Goal: Task Accomplishment & Management: Manage account settings

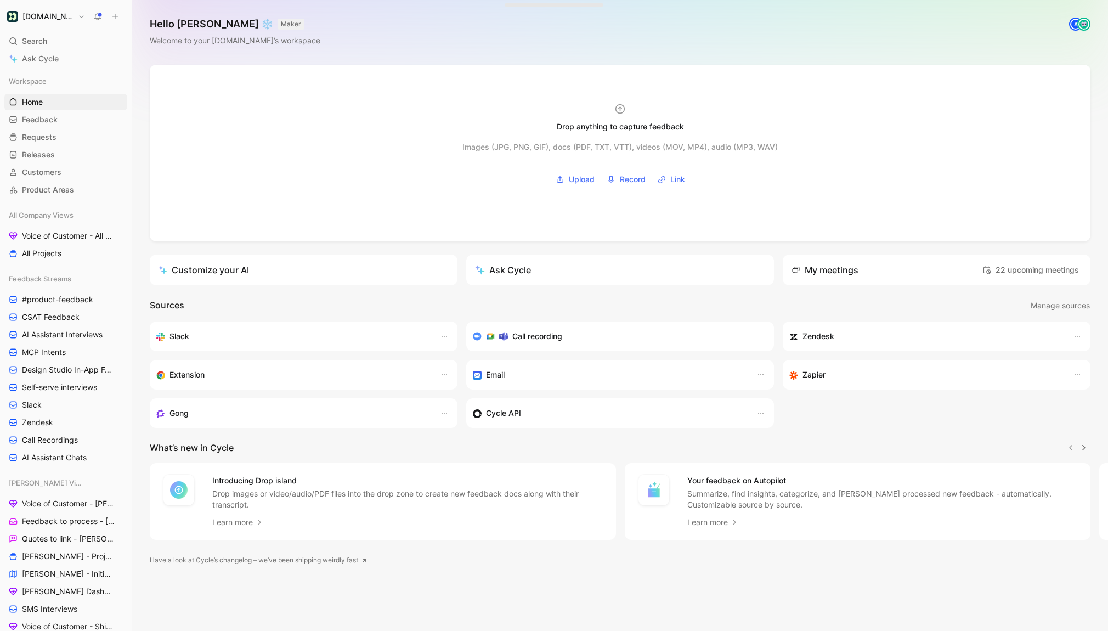
click at [70, 18] on button "[DOMAIN_NAME]" at bounding box center [45, 16] width 83 height 15
click at [56, 194] on div at bounding box center [554, 315] width 1108 height 631
click at [65, 187] on span "Product Areas" at bounding box center [48, 189] width 52 height 11
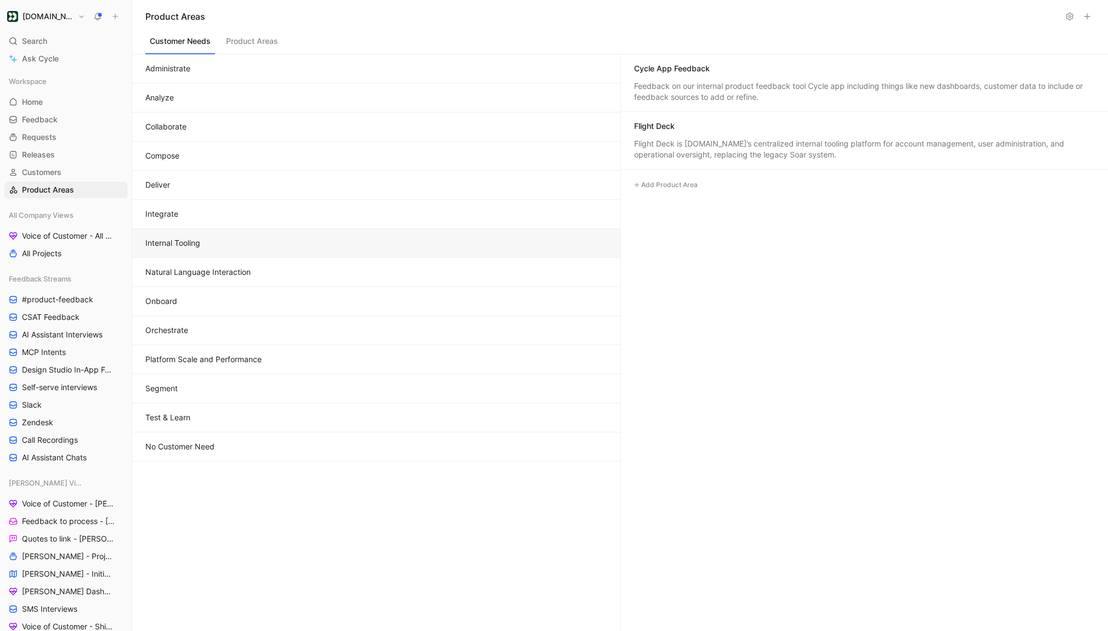
click at [250, 247] on button "Internal Tooling" at bounding box center [376, 243] width 488 height 29
click at [376, 258] on button "Natural Language Interaction" at bounding box center [376, 272] width 488 height 29
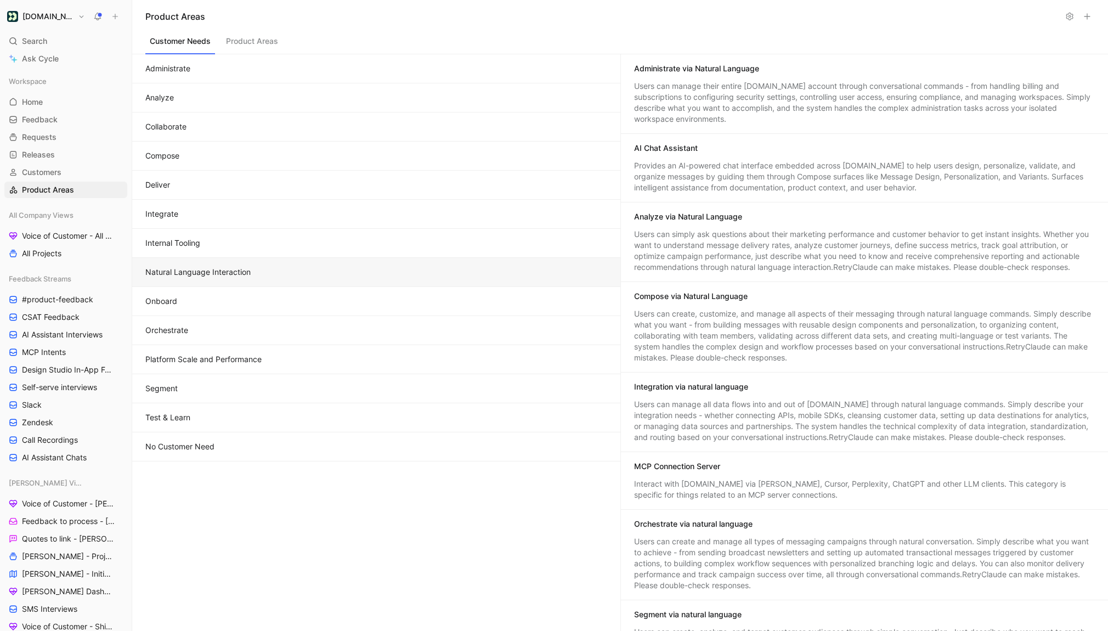
click at [326, 219] on button "Integrate" at bounding box center [376, 214] width 488 height 29
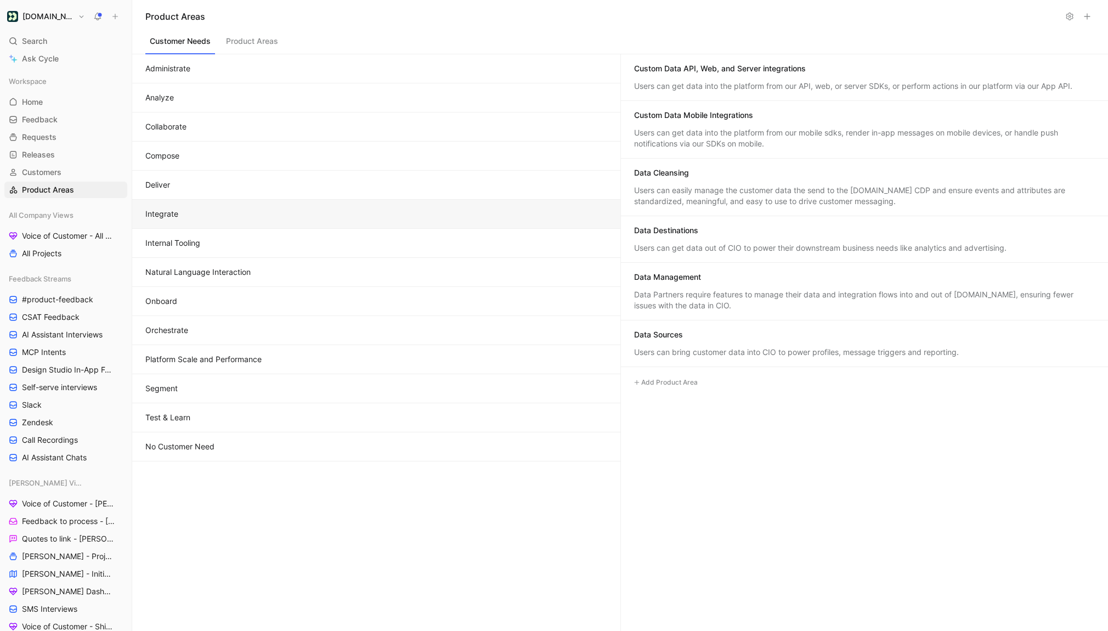
click at [805, 78] on div "Custom Data API, Web, and Server integrations Users can get data into the platf…" at bounding box center [865, 77] width 488 height 47
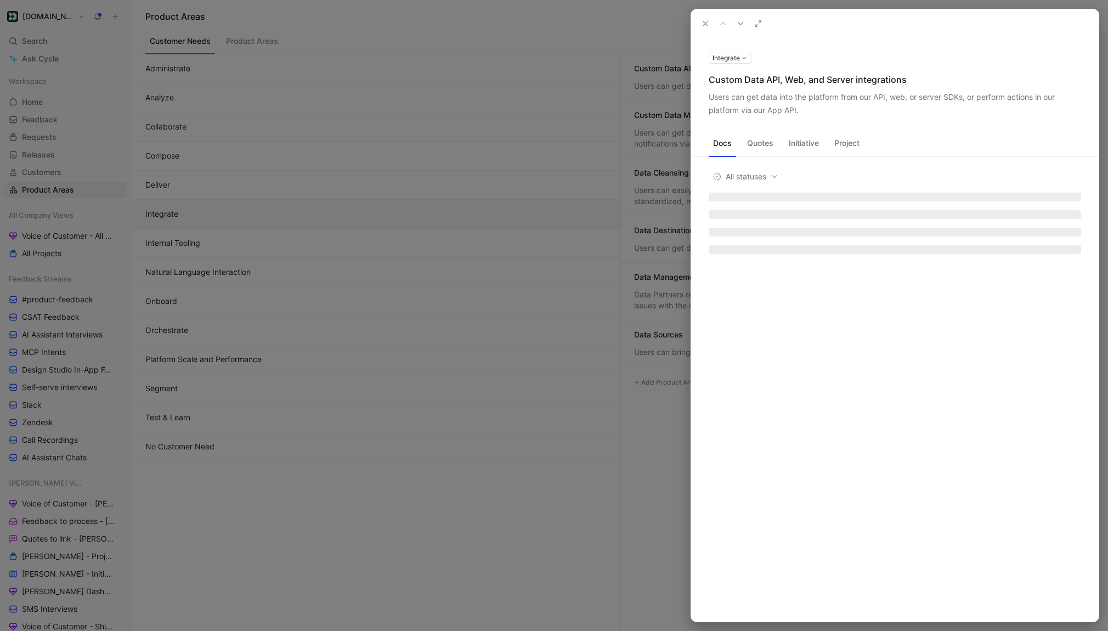
click at [771, 79] on div "Custom Data API, Web, and Server integrations" at bounding box center [895, 79] width 373 height 13
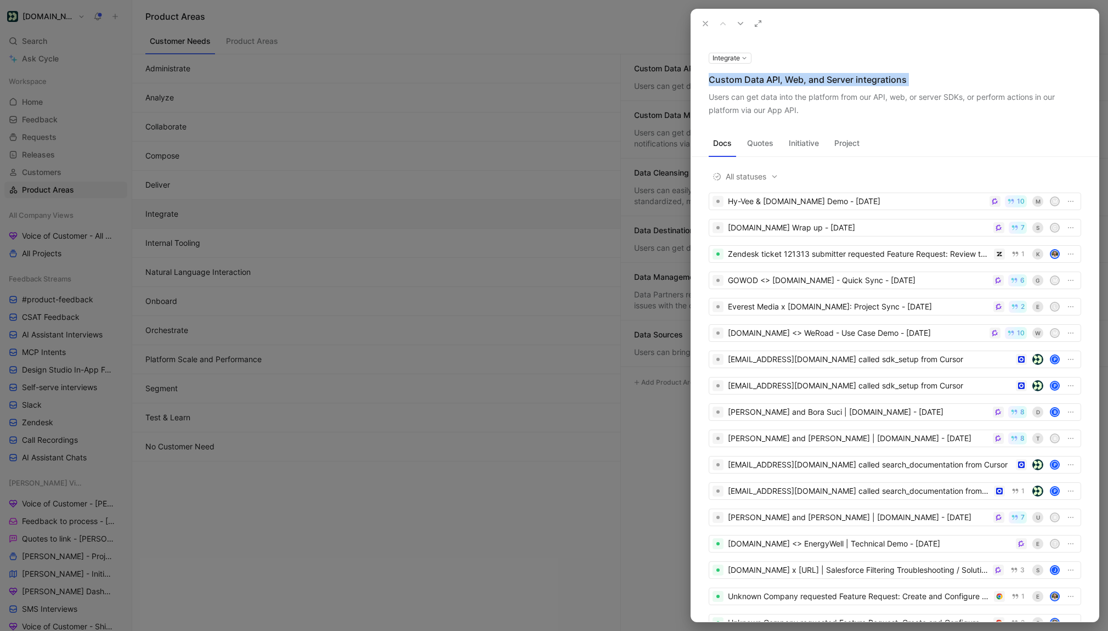
copy div "Custom Data API, Web, and Server integrations"
click at [705, 26] on icon at bounding box center [705, 23] width 9 height 9
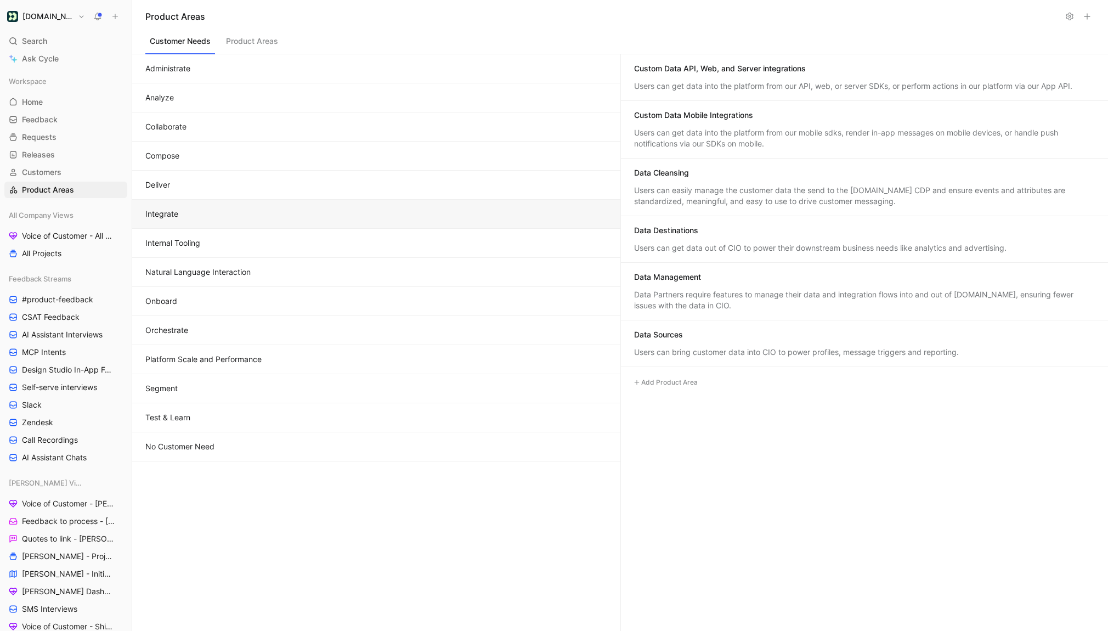
click at [295, 156] on button "Compose" at bounding box center [376, 156] width 488 height 29
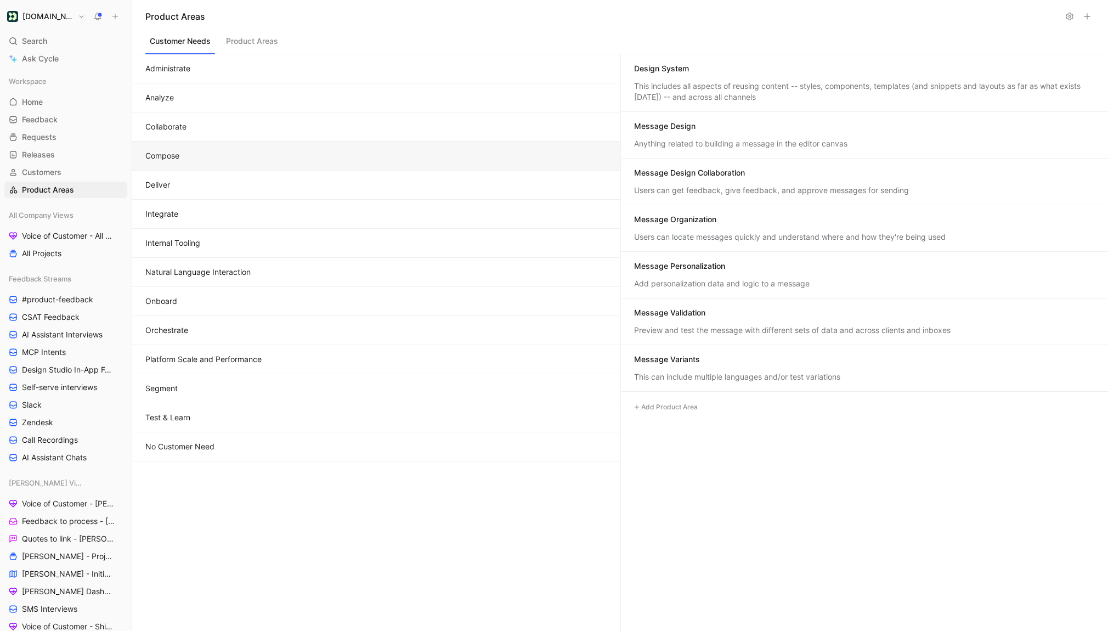
click at [365, 215] on button "Integrate" at bounding box center [376, 214] width 488 height 29
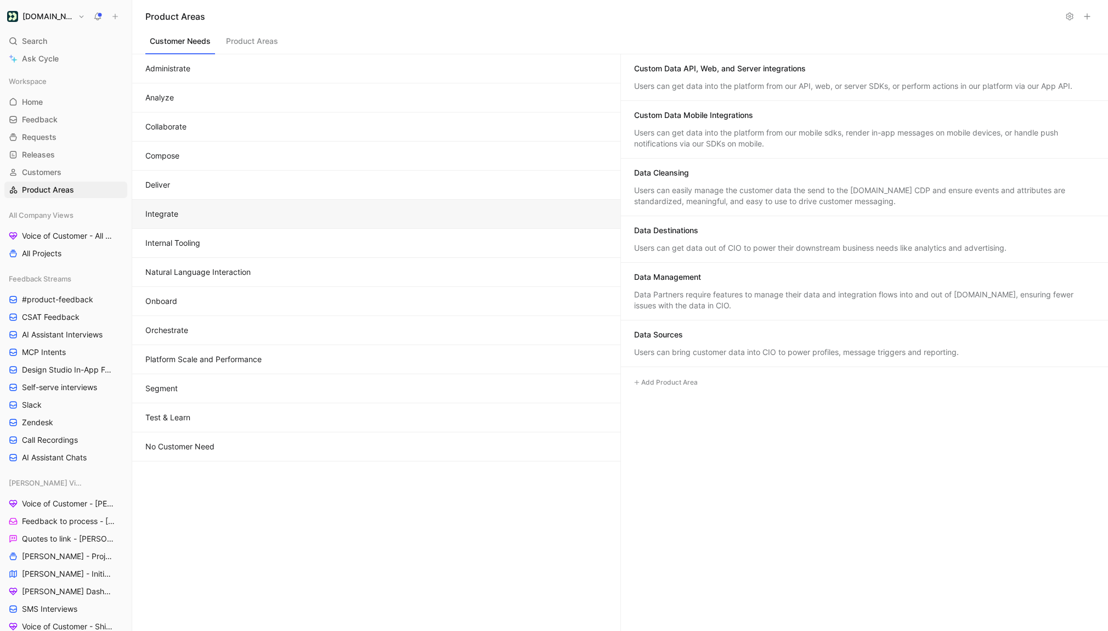
click at [697, 117] on div "Custom Data Mobile Integrations" at bounding box center [693, 115] width 119 height 11
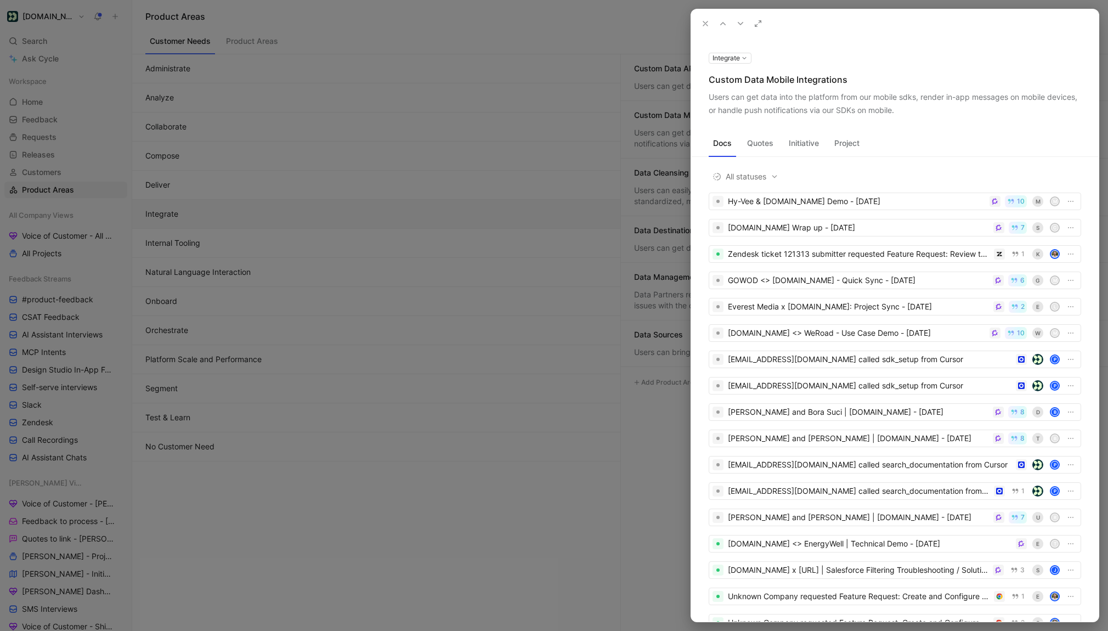
click at [745, 80] on div "Custom Data Mobile Integrations" at bounding box center [895, 79] width 373 height 13
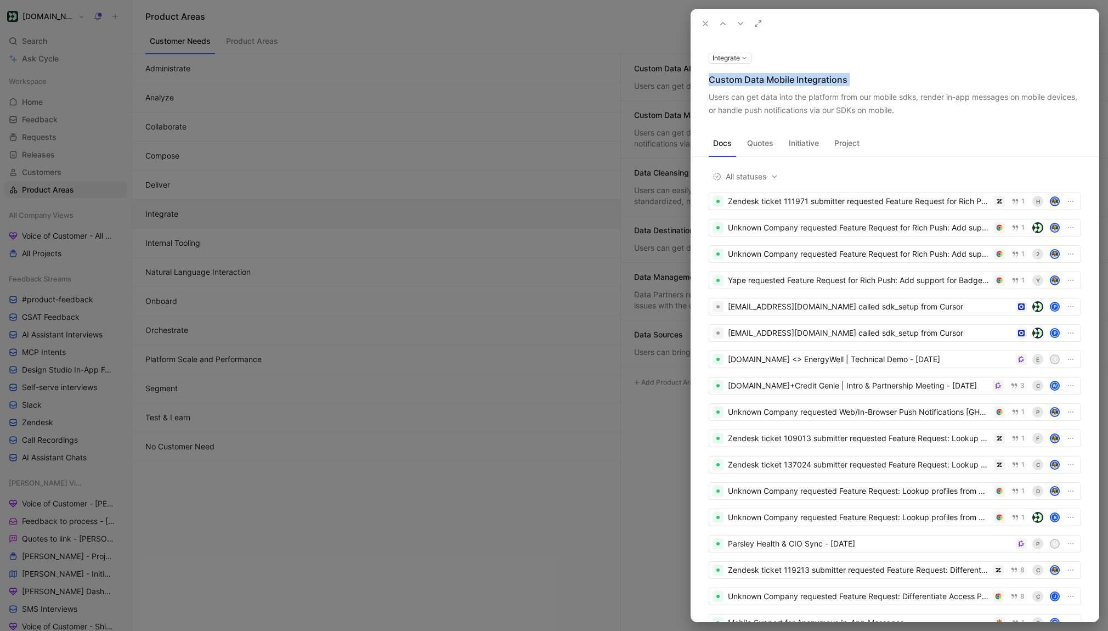
copy div "Custom Data Mobile Integrations"
click at [706, 22] on icon at bounding box center [705, 23] width 9 height 9
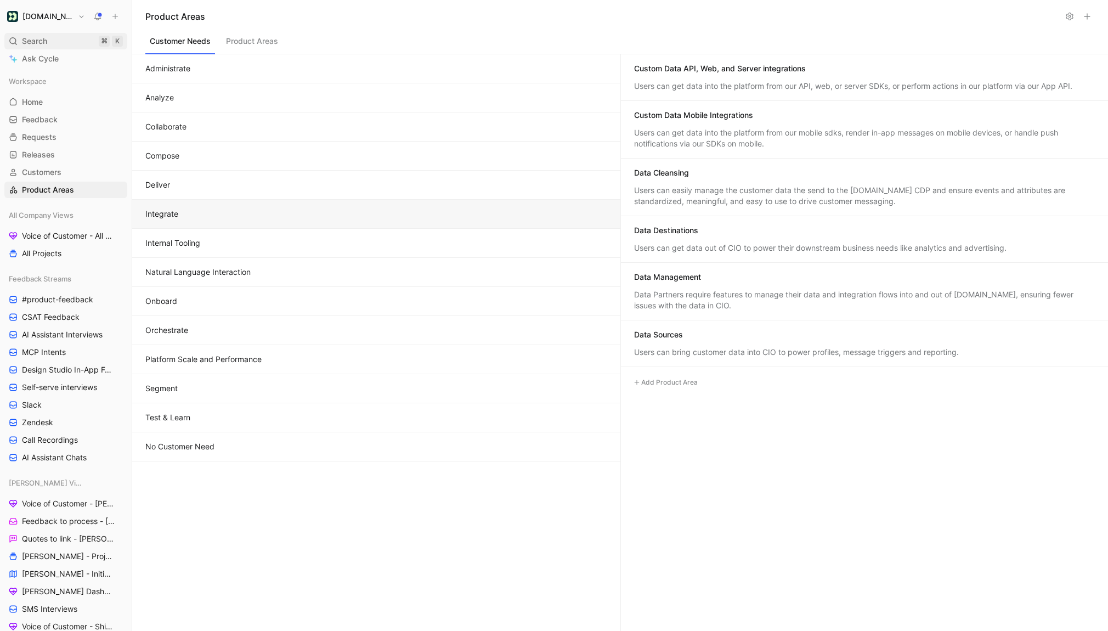
click at [50, 48] on div "Search ⌘ K" at bounding box center [65, 41] width 123 height 16
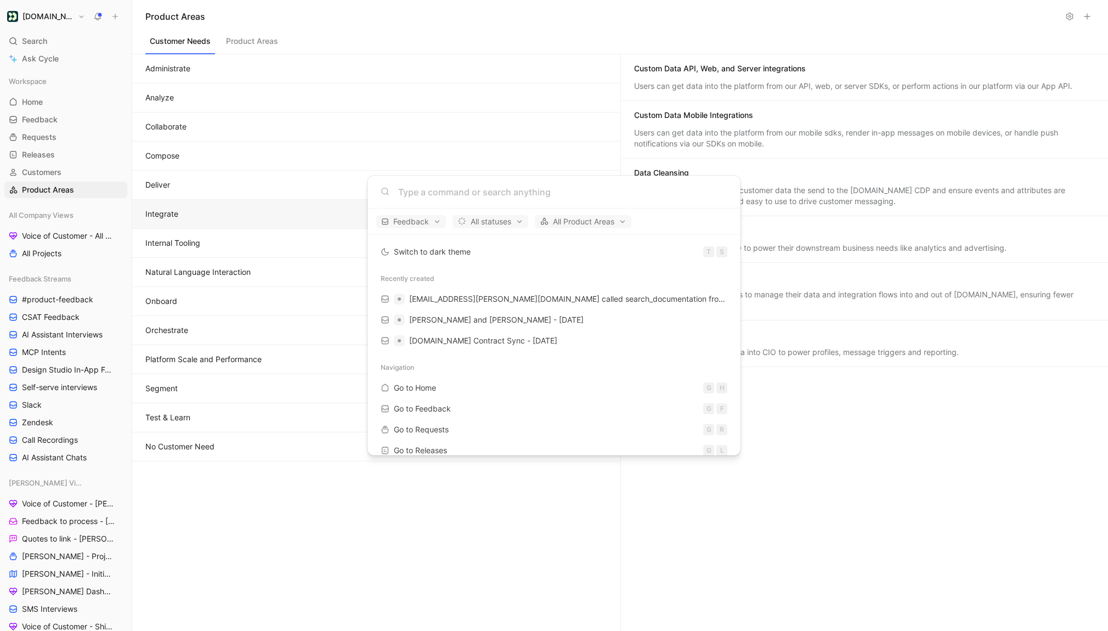
click at [413, 200] on div at bounding box center [554, 192] width 373 height 33
click at [433, 192] on input at bounding box center [562, 191] width 329 height 13
click at [629, 111] on body "Customer.io Search ⌘ K Ask Cycle Workspace Home G then H Feedback G then F Requ…" at bounding box center [554, 315] width 1108 height 631
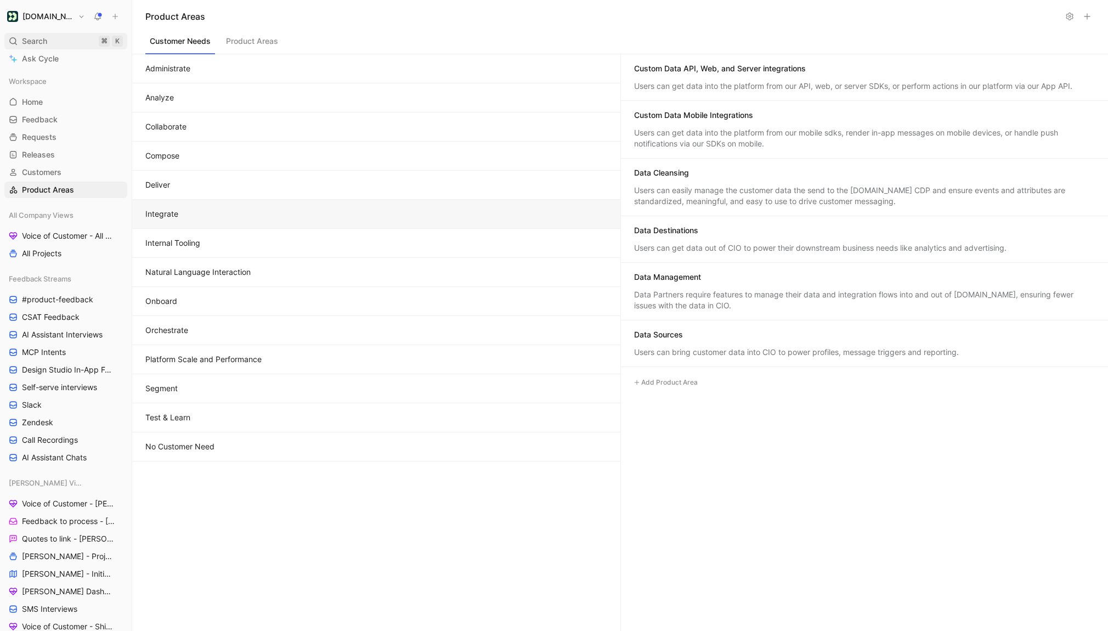
click at [60, 46] on div "Search ⌘ K" at bounding box center [65, 41] width 123 height 16
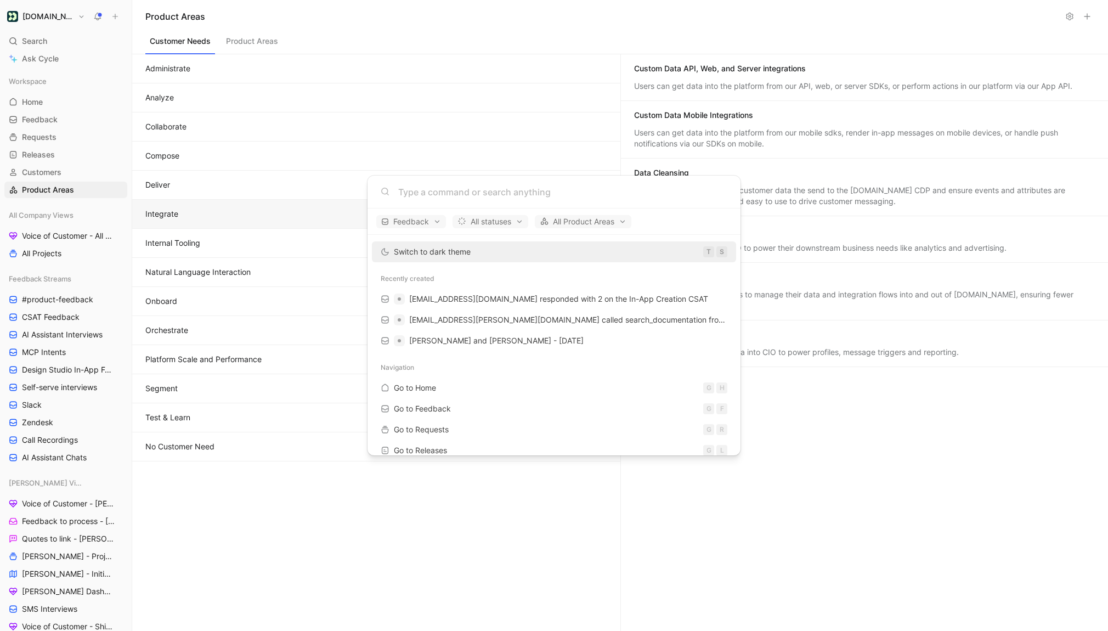
click at [413, 191] on input at bounding box center [562, 191] width 329 height 13
click at [471, 301] on span "egarbugli@gmail.com responded with 2 on the In-App Creation CSAT" at bounding box center [558, 298] width 299 height 9
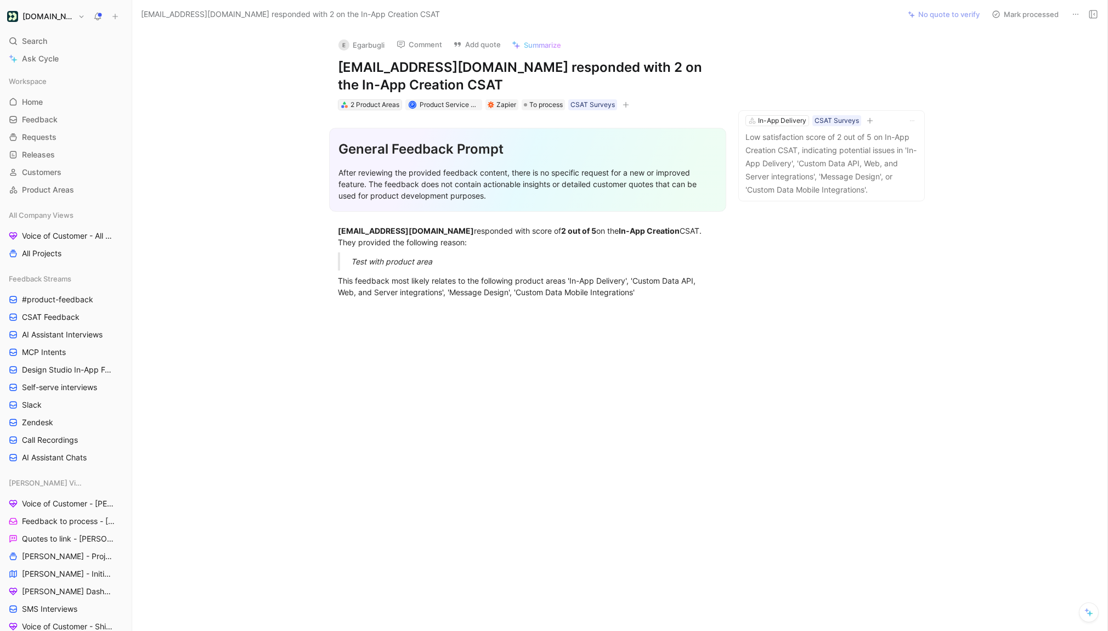
click at [370, 106] on div "2 Product Areas" at bounding box center [375, 104] width 49 height 11
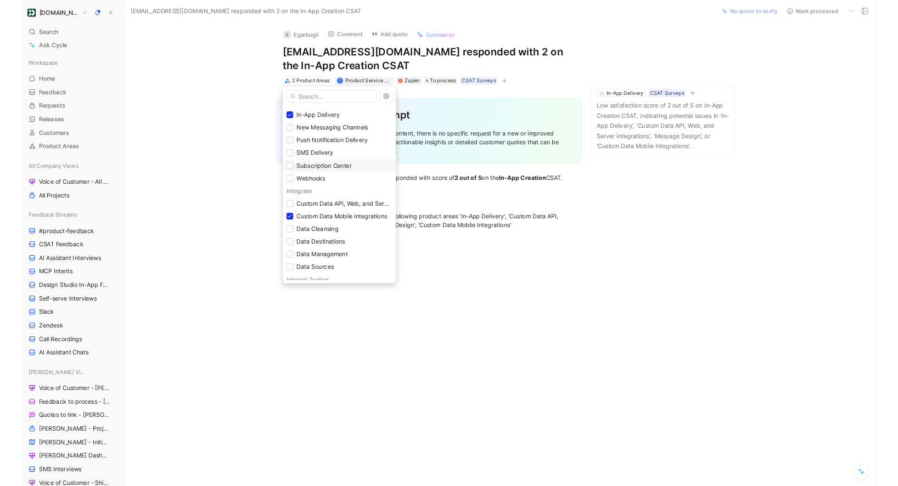
scroll to position [435, 0]
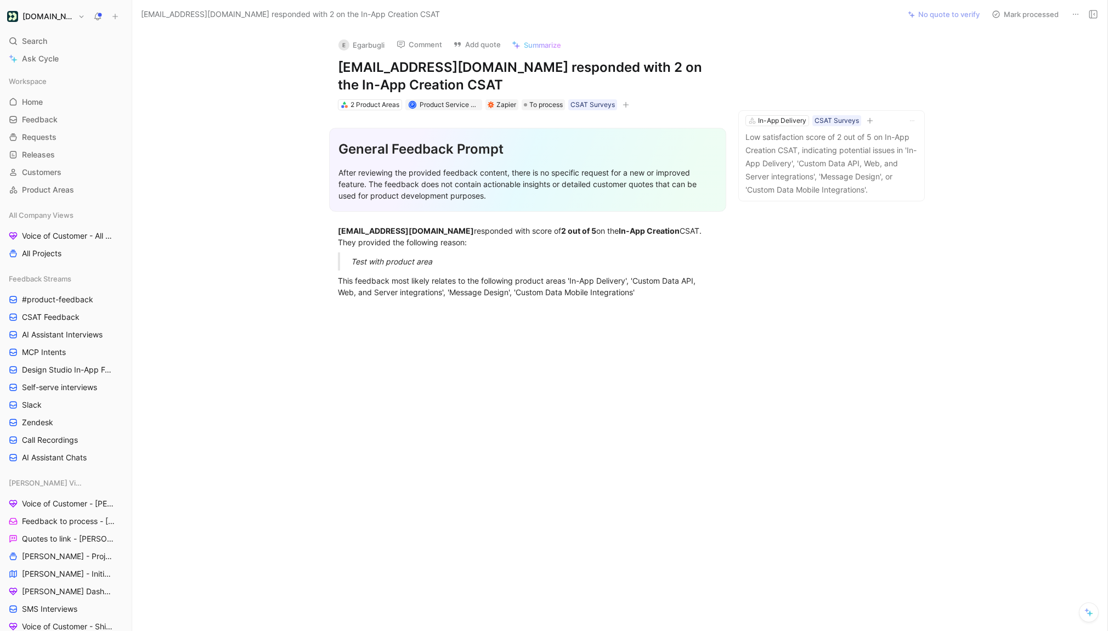
click at [1070, 15] on button at bounding box center [1075, 14] width 15 height 15
click at [1022, 53] on div "Delete" at bounding box center [1029, 53] width 100 height 13
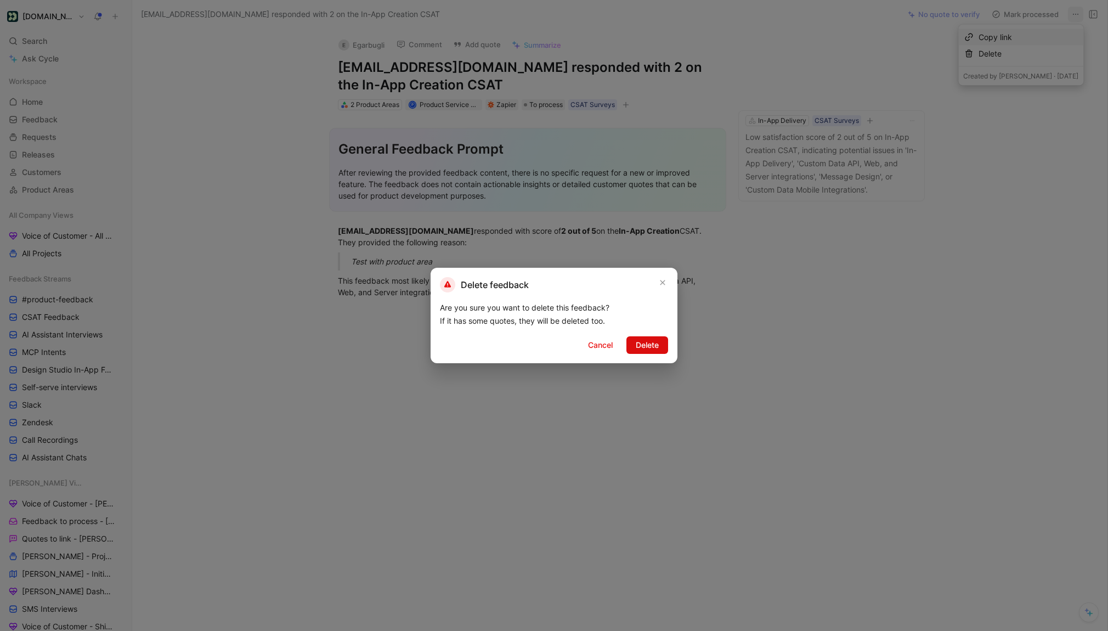
click at [651, 350] on span "Delete" at bounding box center [647, 345] width 23 height 13
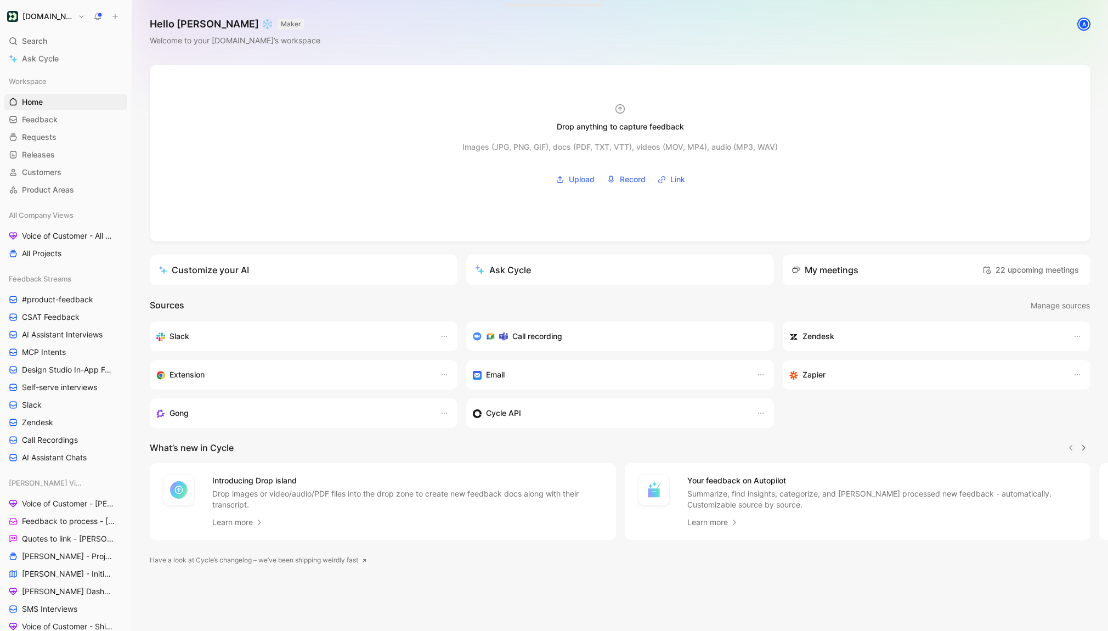
click at [41, 195] on span "Product Areas" at bounding box center [48, 189] width 52 height 11
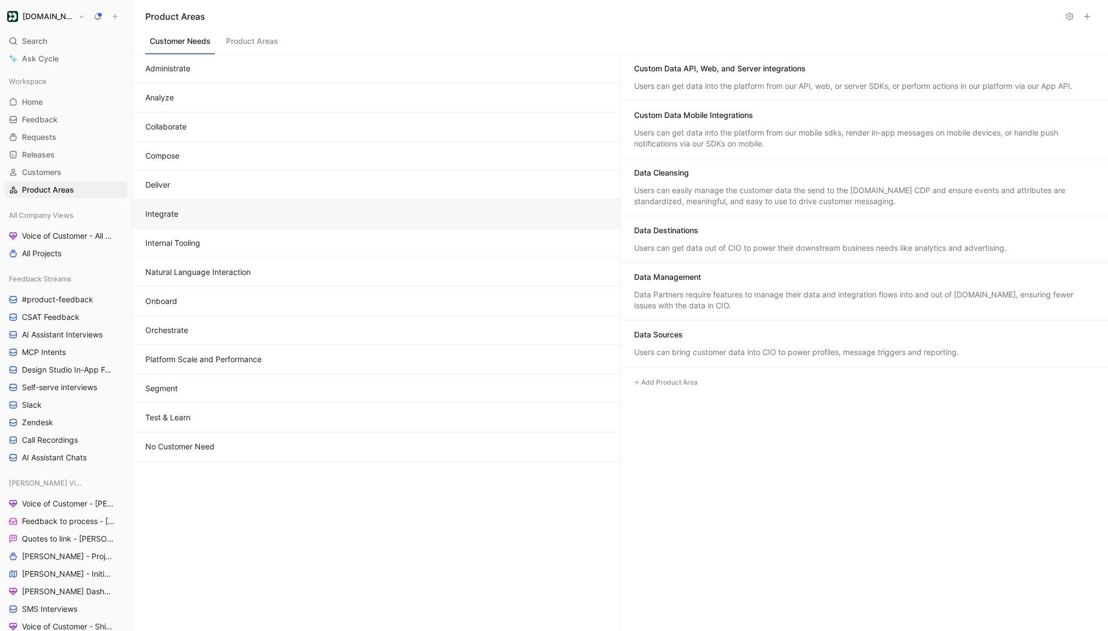
click at [275, 330] on button "Orchestrate" at bounding box center [376, 330] width 488 height 29
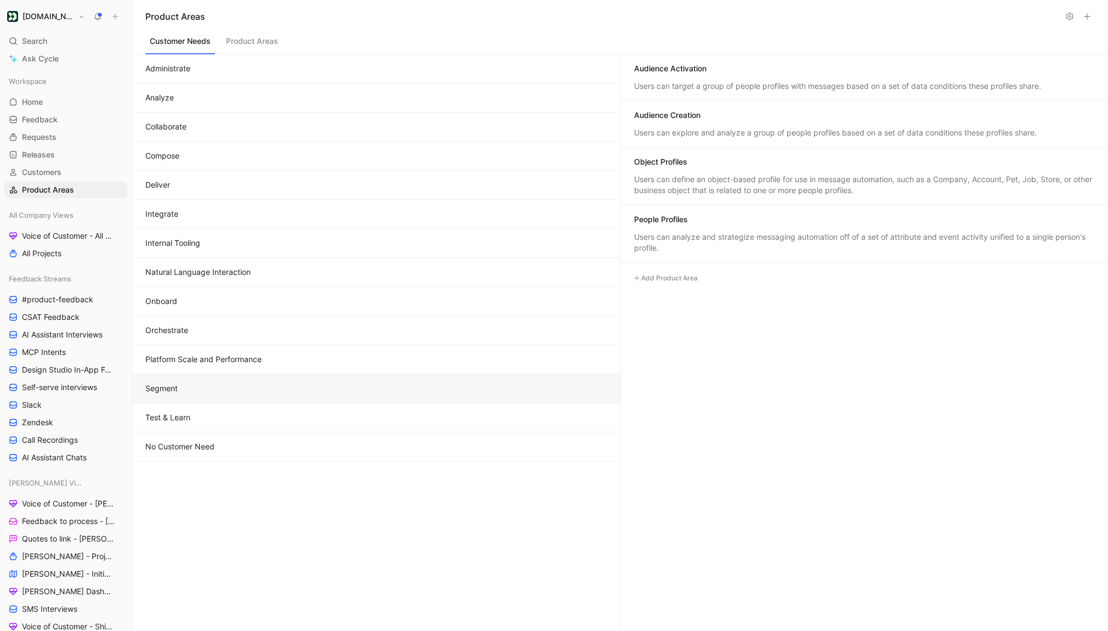
click at [195, 387] on button "Segment" at bounding box center [376, 388] width 488 height 29
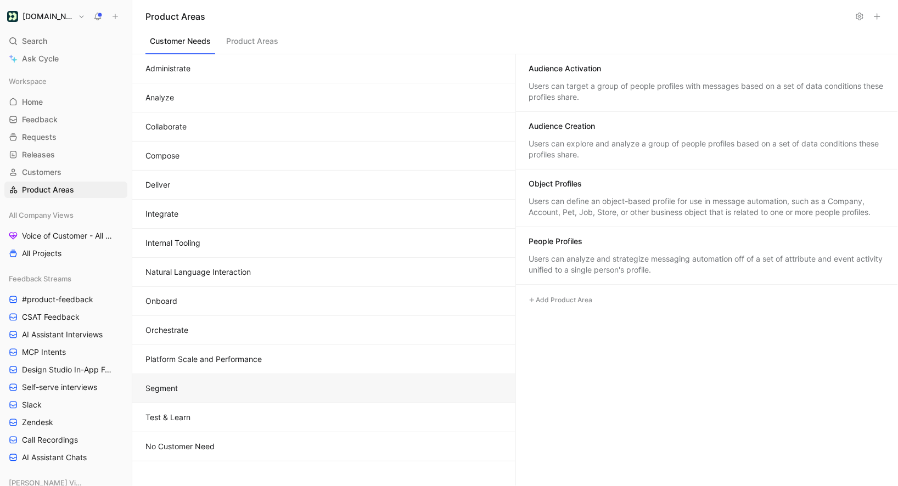
click at [198, 332] on button "Orchestrate" at bounding box center [323, 330] width 383 height 29
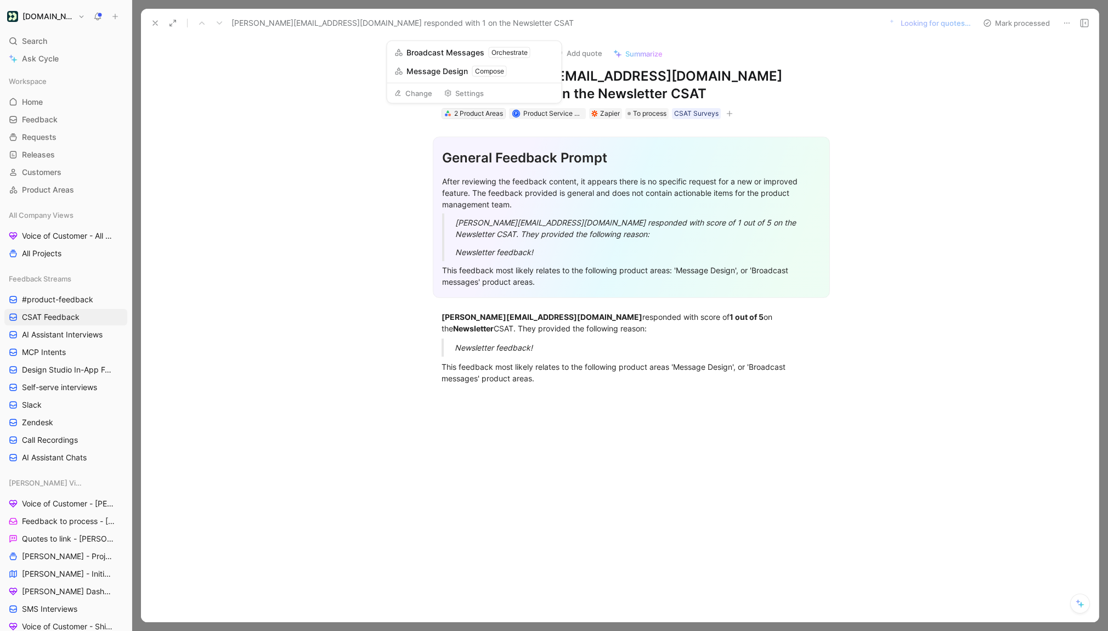
click at [480, 114] on div "2 Product Areas" at bounding box center [478, 113] width 49 height 11
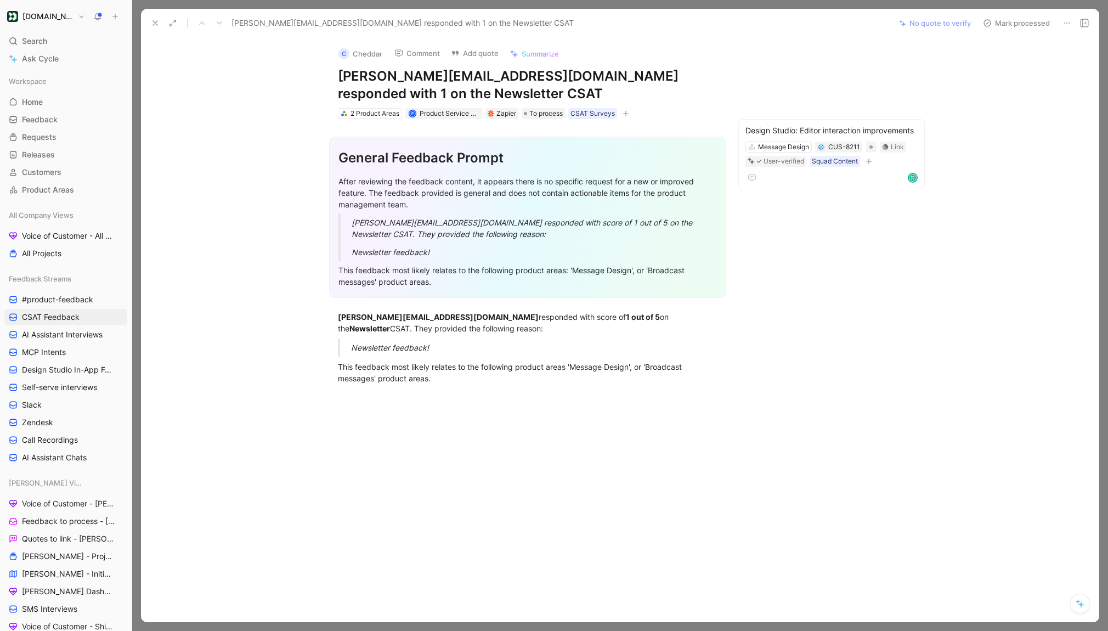
click at [155, 25] on icon at bounding box center [155, 23] width 9 height 9
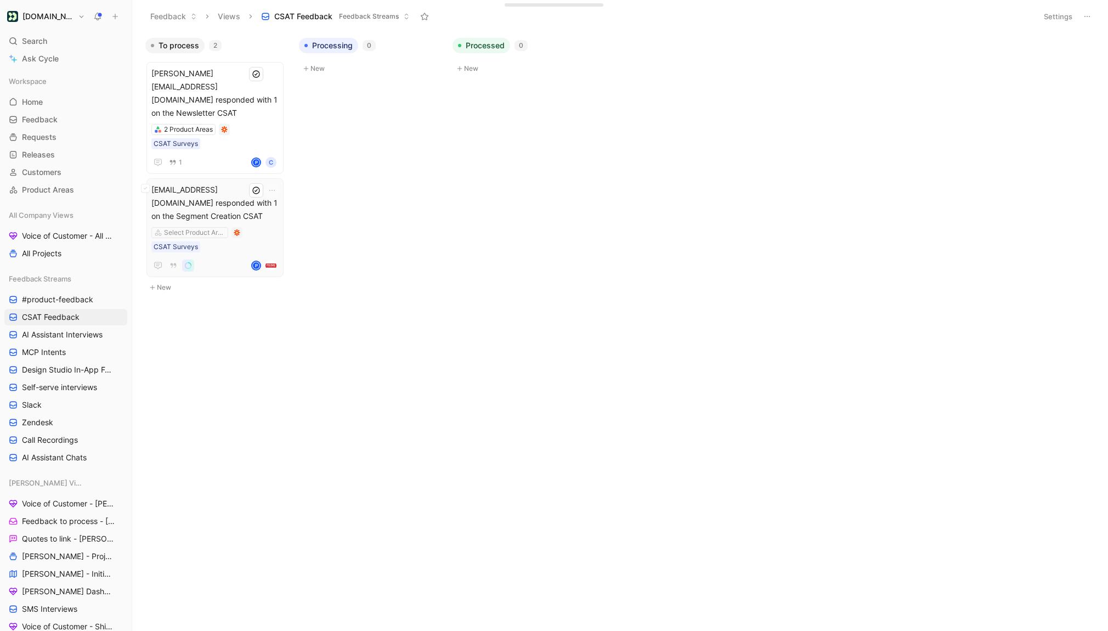
click at [252, 183] on span "[EMAIL_ADDRESS][DOMAIN_NAME] responded with 1 on the Segment Creation CSAT" at bounding box center [214, 203] width 127 height 40
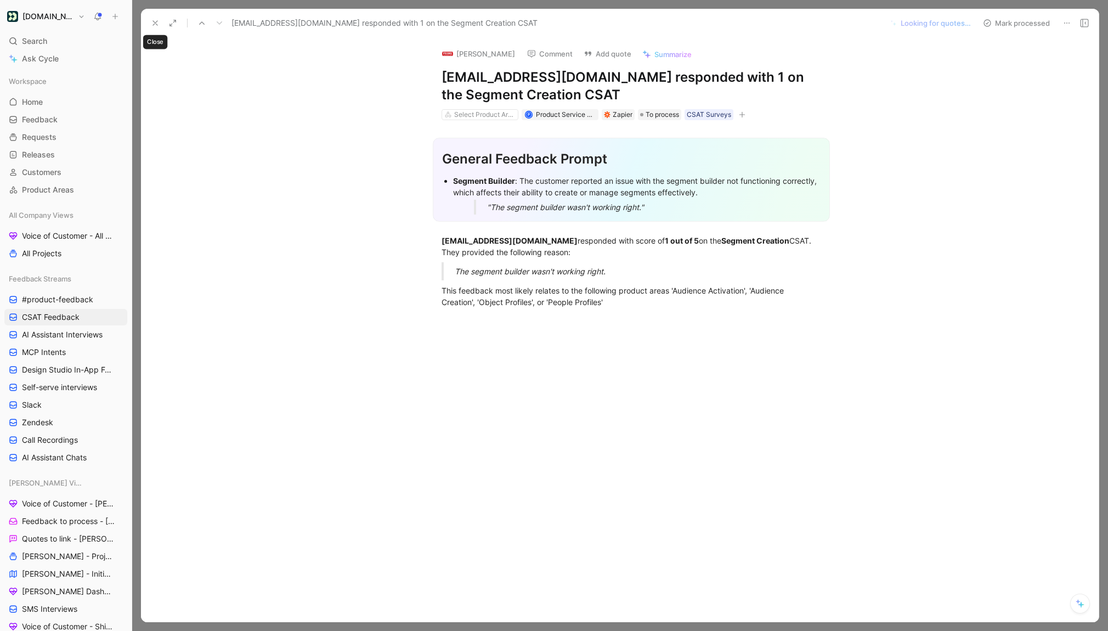
click at [159, 26] on icon at bounding box center [155, 23] width 9 height 9
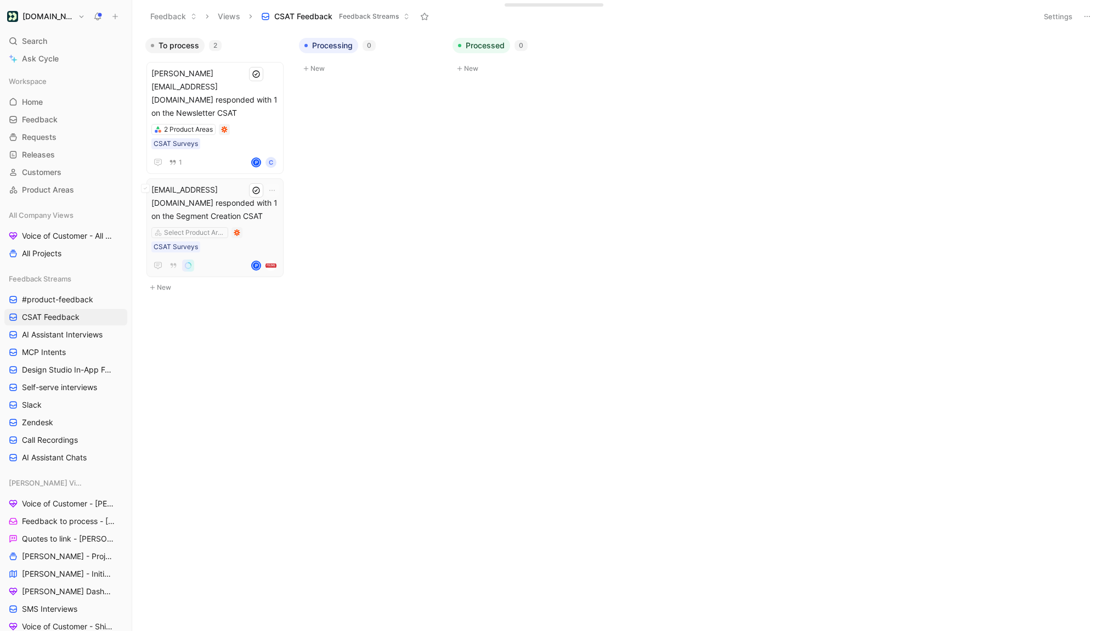
click at [239, 227] on div "Select Product Areas CSAT Surveys" at bounding box center [214, 239] width 127 height 25
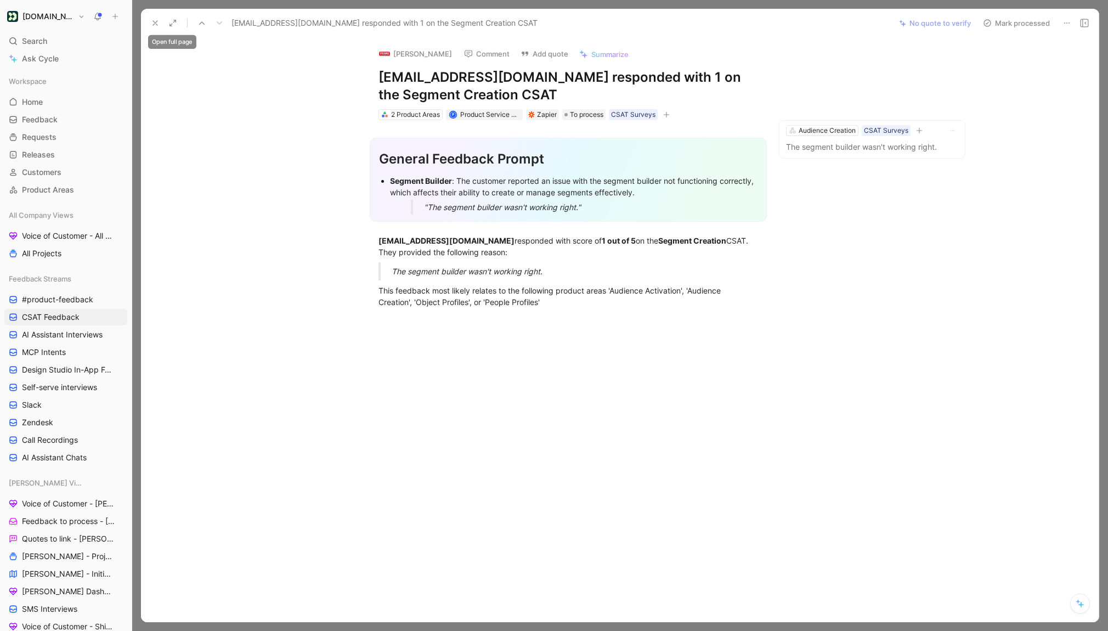
click at [156, 25] on icon at bounding box center [155, 23] width 9 height 9
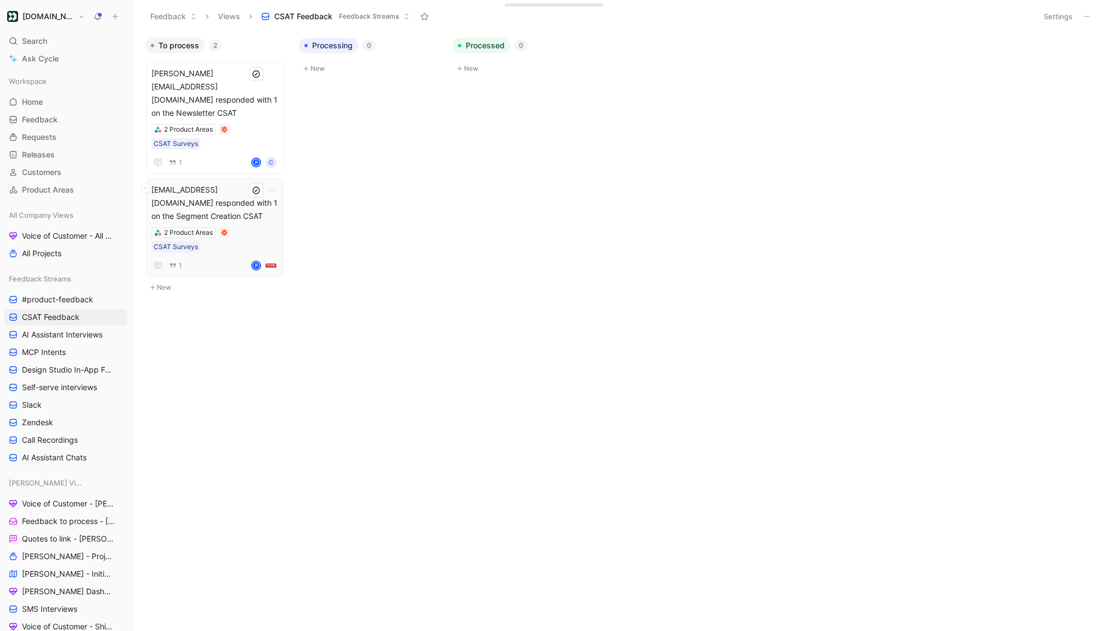
click at [249, 183] on span "[EMAIL_ADDRESS][DOMAIN_NAME] responded with 1 on the Segment Creation CSAT" at bounding box center [214, 203] width 127 height 40
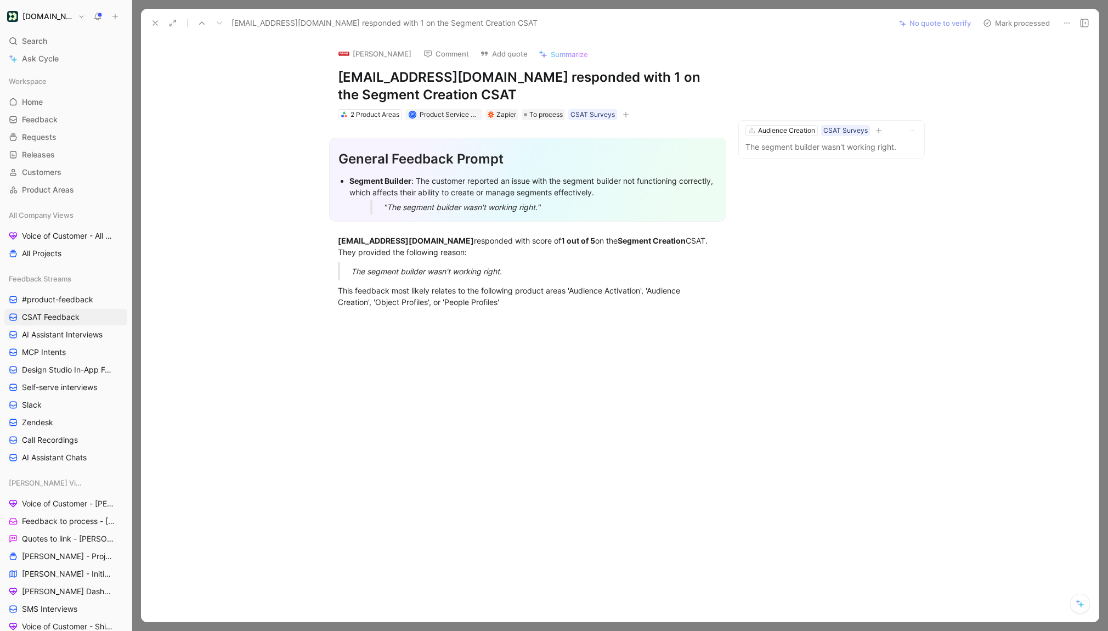
click at [156, 25] on icon at bounding box center [155, 23] width 9 height 9
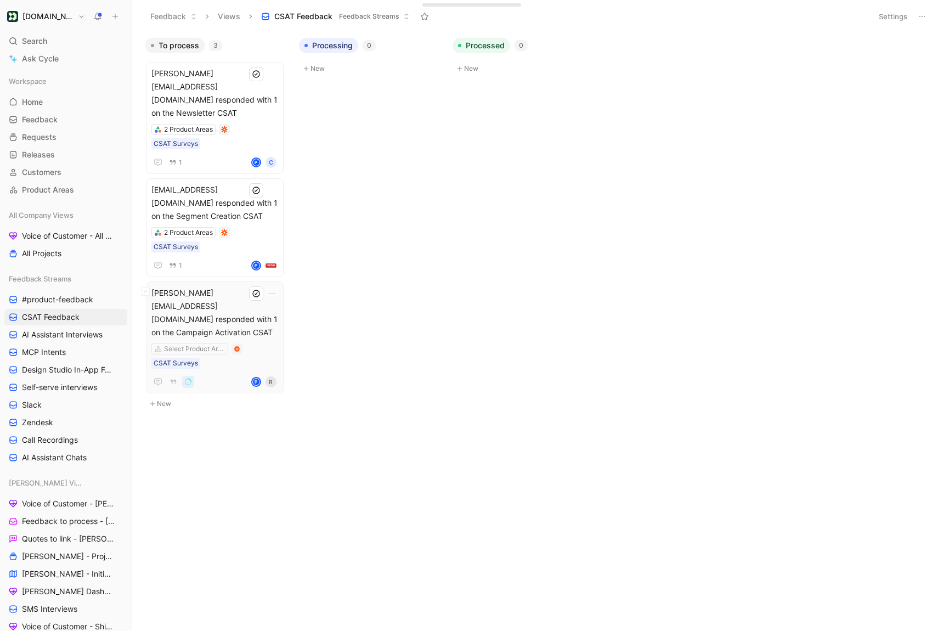
click at [251, 286] on span "[PERSON_NAME][EMAIL_ADDRESS][DOMAIN_NAME] responded with 1 on the Campaign Acti…" at bounding box center [214, 312] width 127 height 53
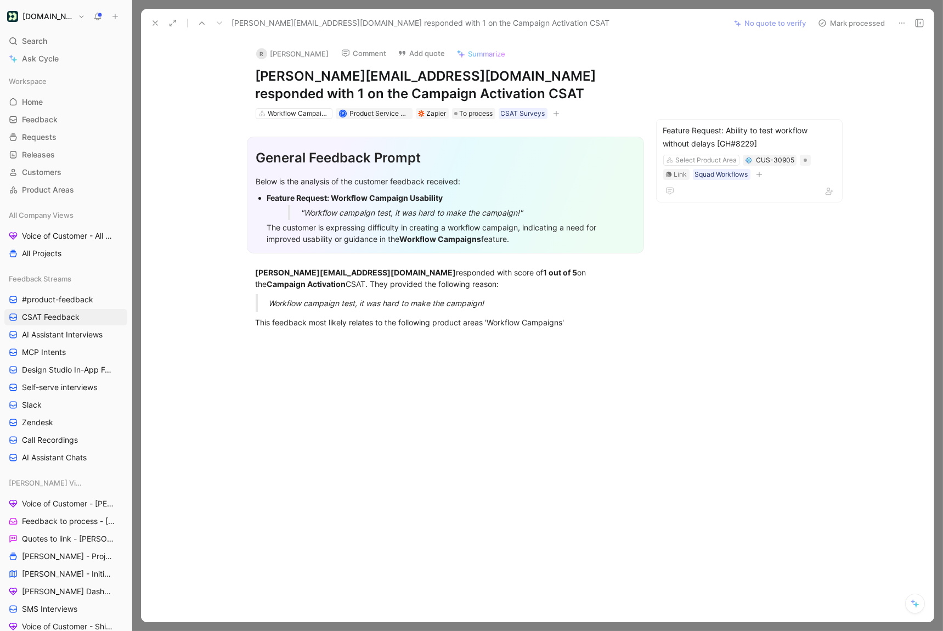
click at [159, 24] on icon at bounding box center [155, 23] width 9 height 9
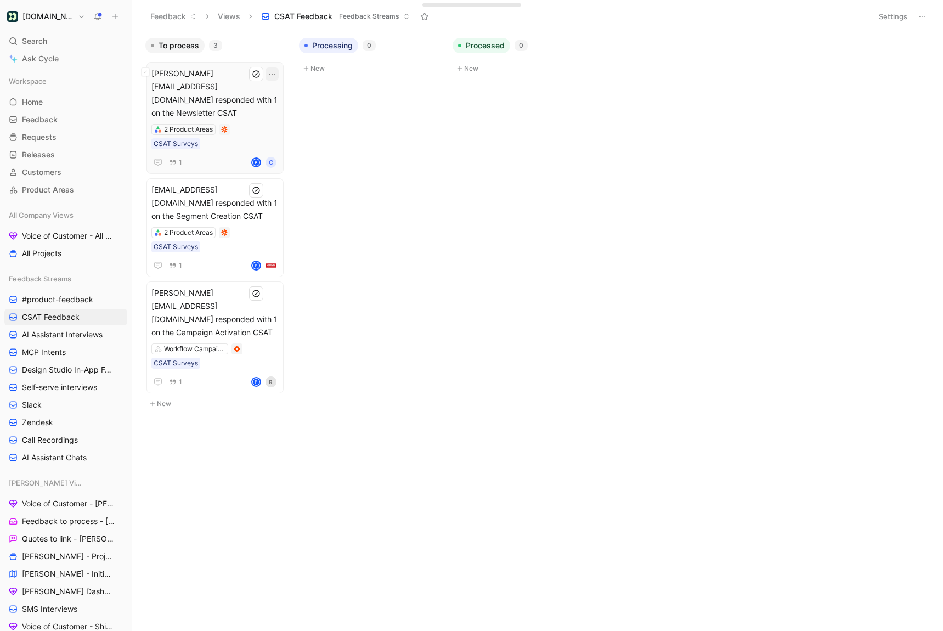
click at [277, 75] on icon "button" at bounding box center [272, 74] width 9 height 9
click at [306, 142] on div "Delete" at bounding box center [341, 144] width 100 height 13
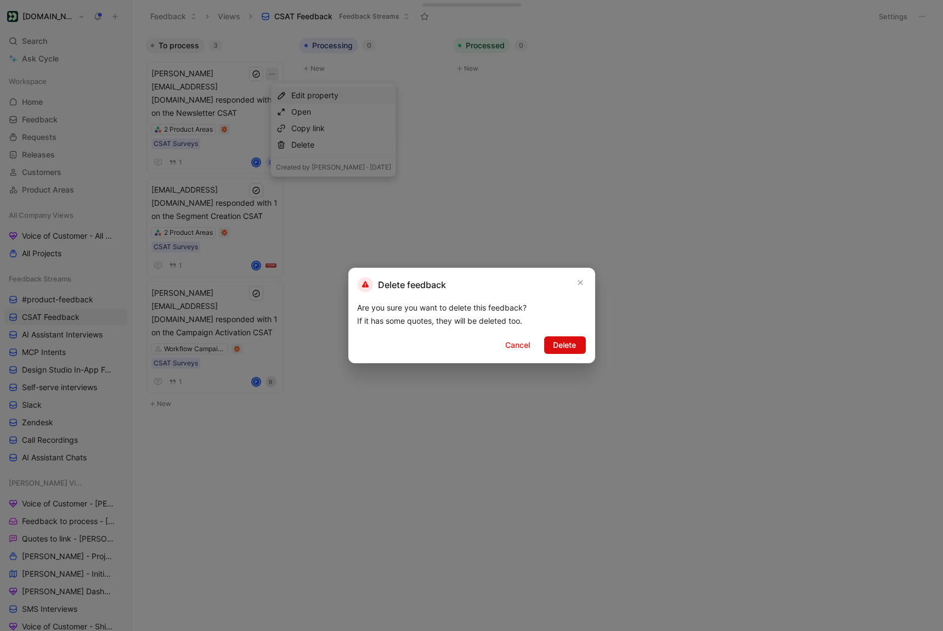
click at [557, 343] on span "Delete" at bounding box center [565, 345] width 23 height 13
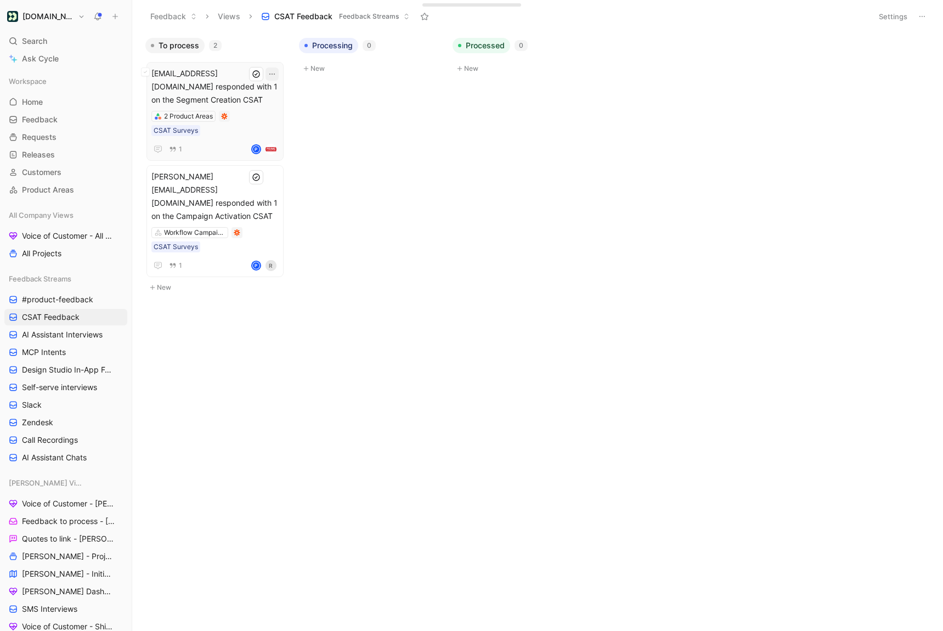
click at [275, 74] on icon "button" at bounding box center [271, 74] width 5 height 1
click at [324, 149] on div "Delete" at bounding box center [341, 144] width 100 height 13
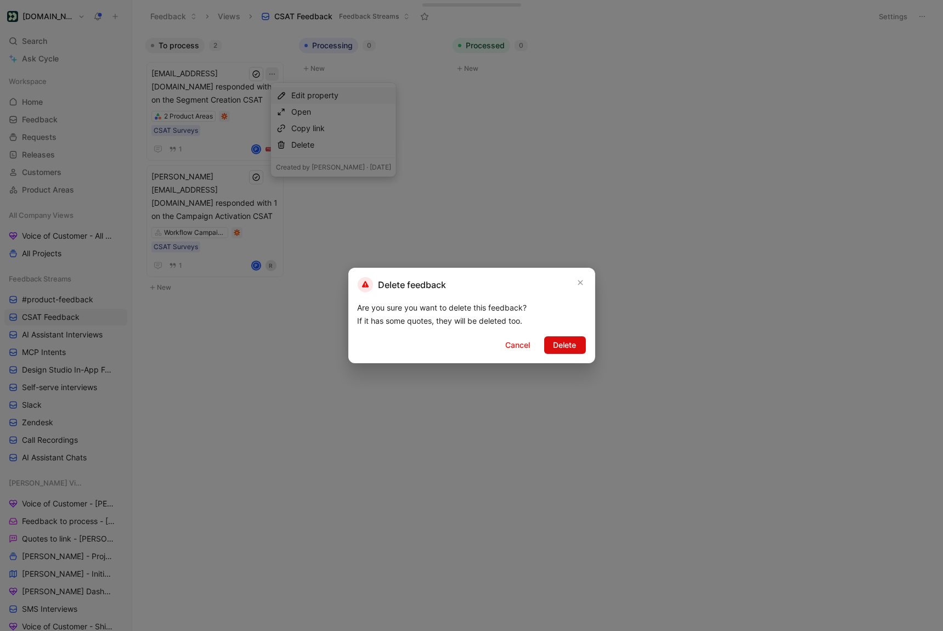
click at [554, 340] on span "Delete" at bounding box center [565, 345] width 23 height 13
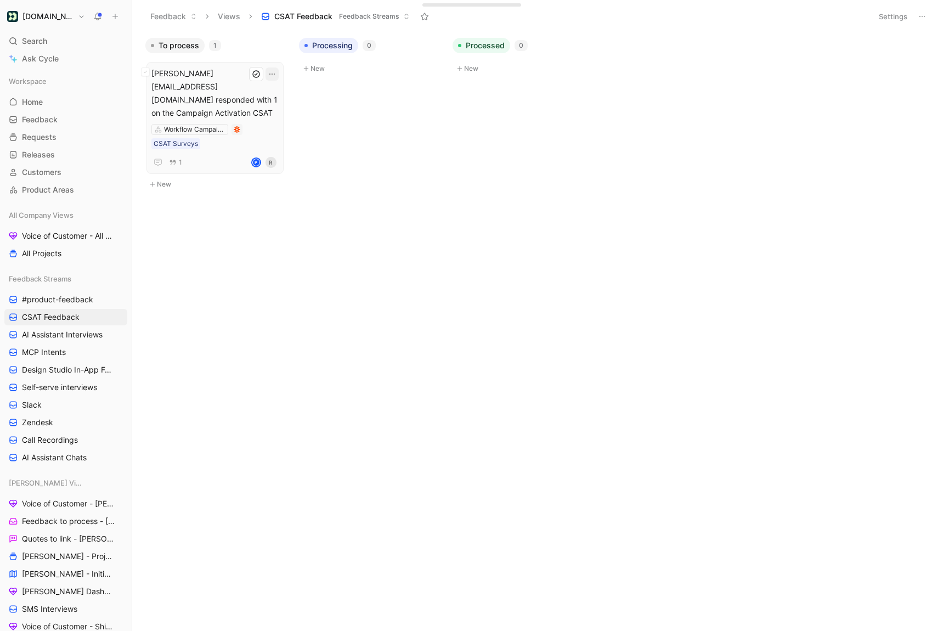
click at [277, 74] on icon "button" at bounding box center [272, 74] width 9 height 9
click at [324, 146] on div "Delete" at bounding box center [341, 144] width 100 height 13
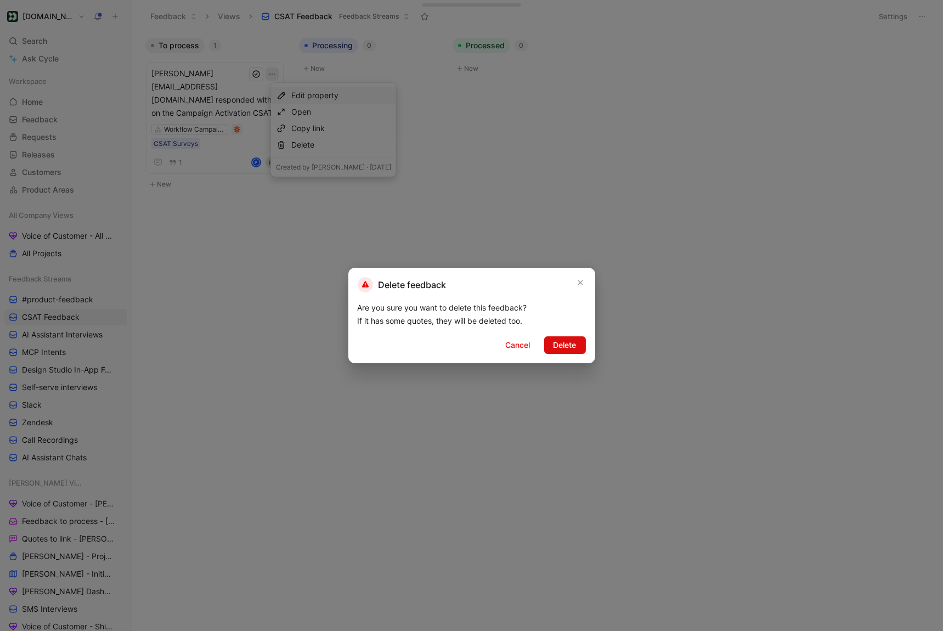
click at [555, 346] on span "Delete" at bounding box center [565, 345] width 23 height 13
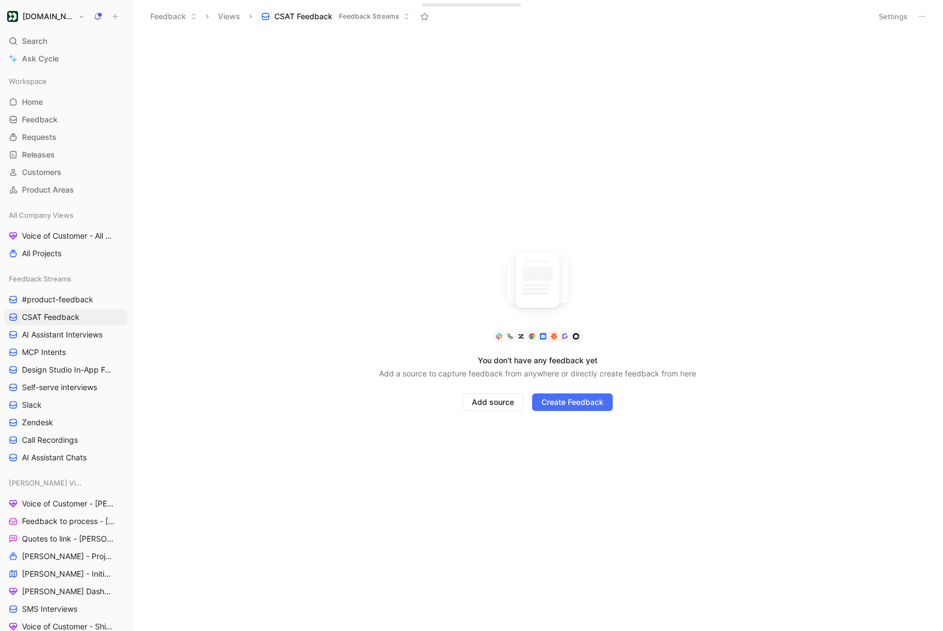
click at [71, 22] on button "[DOMAIN_NAME]" at bounding box center [45, 16] width 83 height 15
drag, startPoint x: 59, startPoint y: 123, endPoint x: 57, endPoint y: 116, distance: 6.8
click at [57, 116] on div "Dismiss popup [PERSON_NAME] [PERSON_NAME][EMAIL_ADDRESS][PERSON_NAME][DOMAIN_NA…" at bounding box center [74, 96] width 140 height 140
click at [57, 116] on div "Workspace settings G then S" at bounding box center [74, 113] width 135 height 18
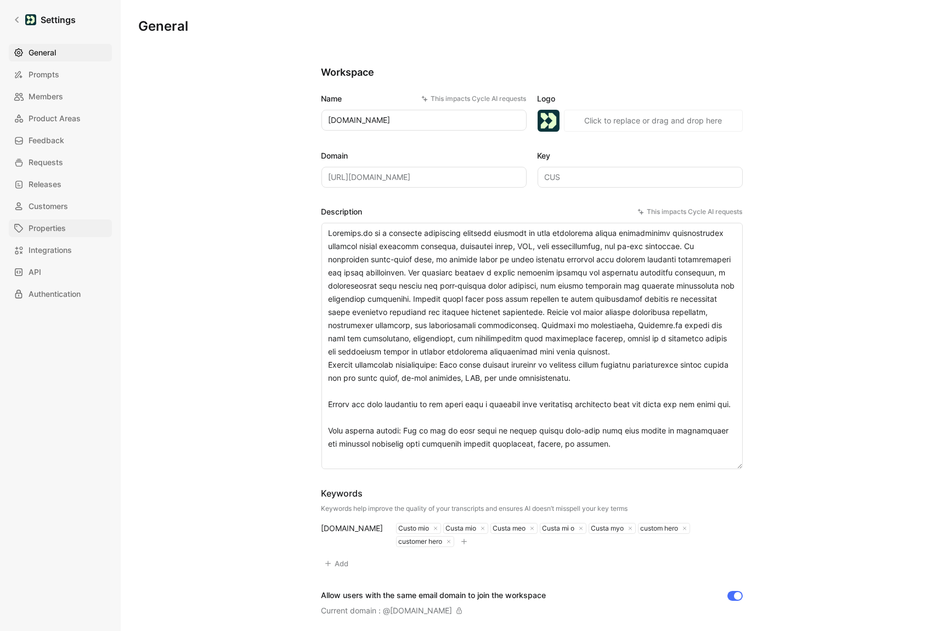
click at [75, 221] on link "Properties" at bounding box center [60, 228] width 103 height 18
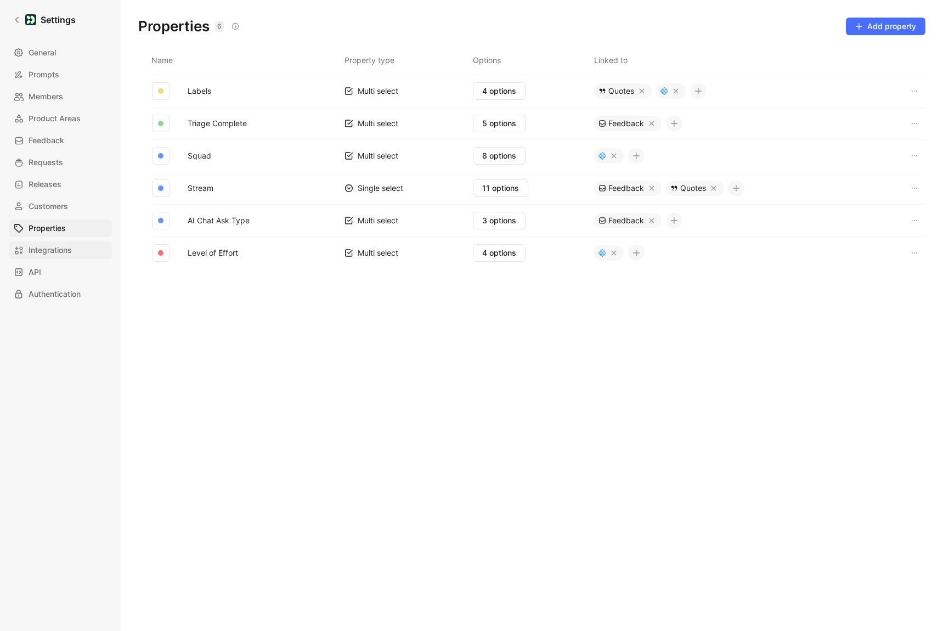
click at [64, 249] on span "Integrations" at bounding box center [50, 250] width 43 height 13
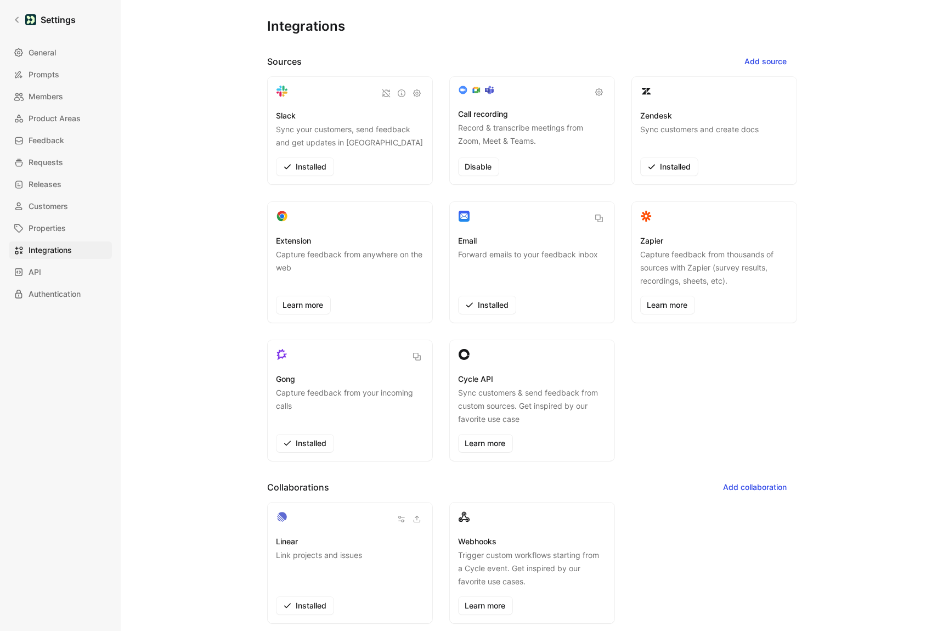
click at [67, 237] on div "General Prompts Members Product Areas Feedback Requests Releases Customers Prop…" at bounding box center [64, 173] width 111 height 259
click at [64, 229] on span "Properties" at bounding box center [47, 228] width 37 height 13
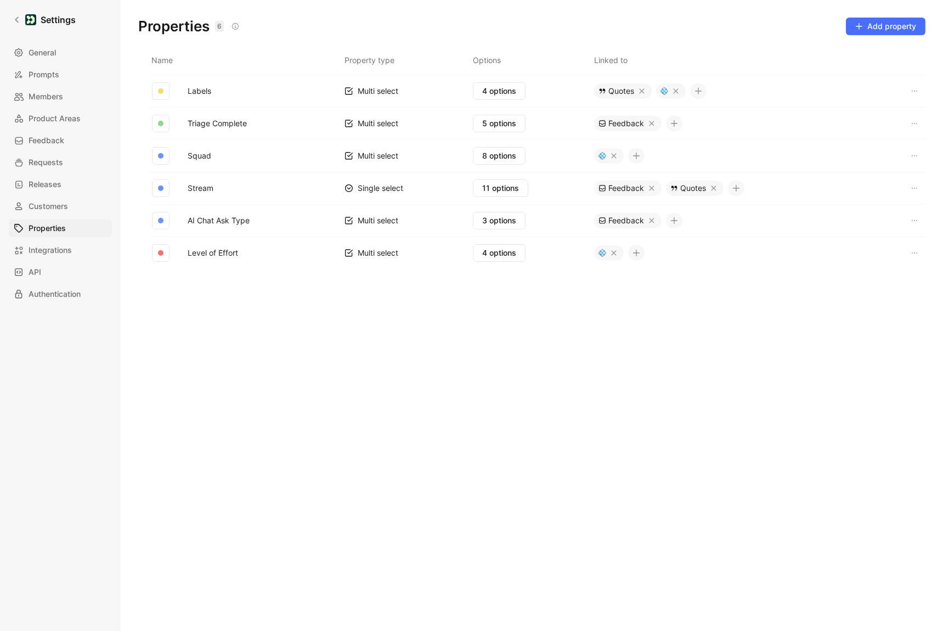
click at [55, 259] on div "General Prompts Members Product Areas Feedback Requests Releases Customers Prop…" at bounding box center [64, 173] width 111 height 259
click at [55, 268] on link "API" at bounding box center [60, 272] width 103 height 18
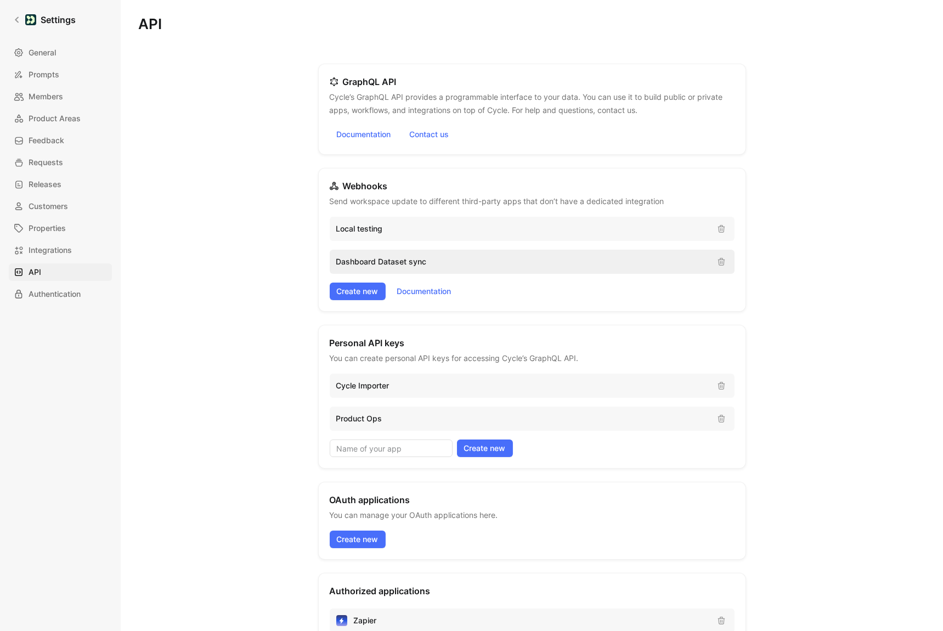
click at [420, 262] on p "Dashboard Dataset sync" at bounding box center [522, 261] width 372 height 13
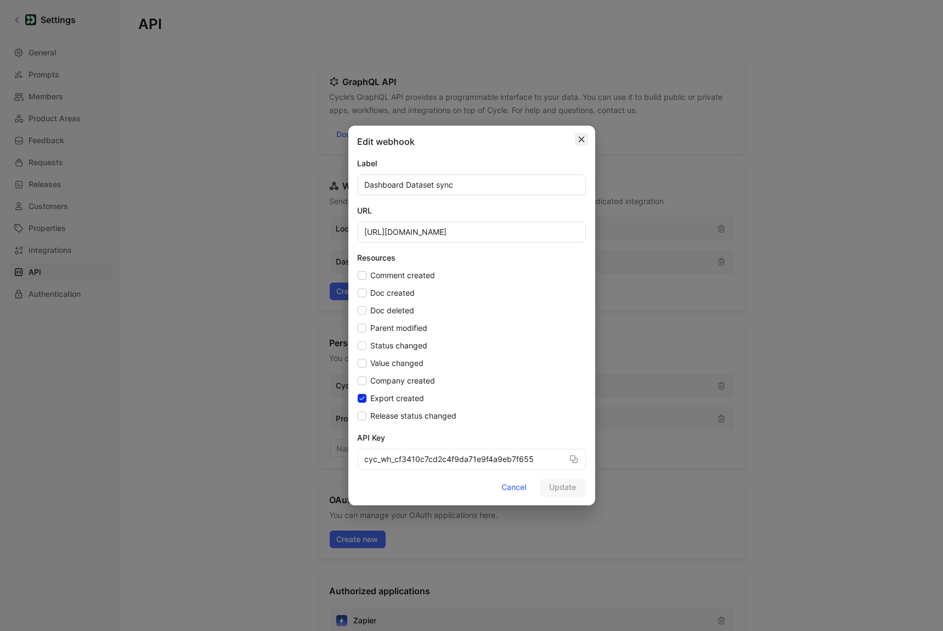
click at [584, 143] on icon "button" at bounding box center [582, 140] width 8 height 8
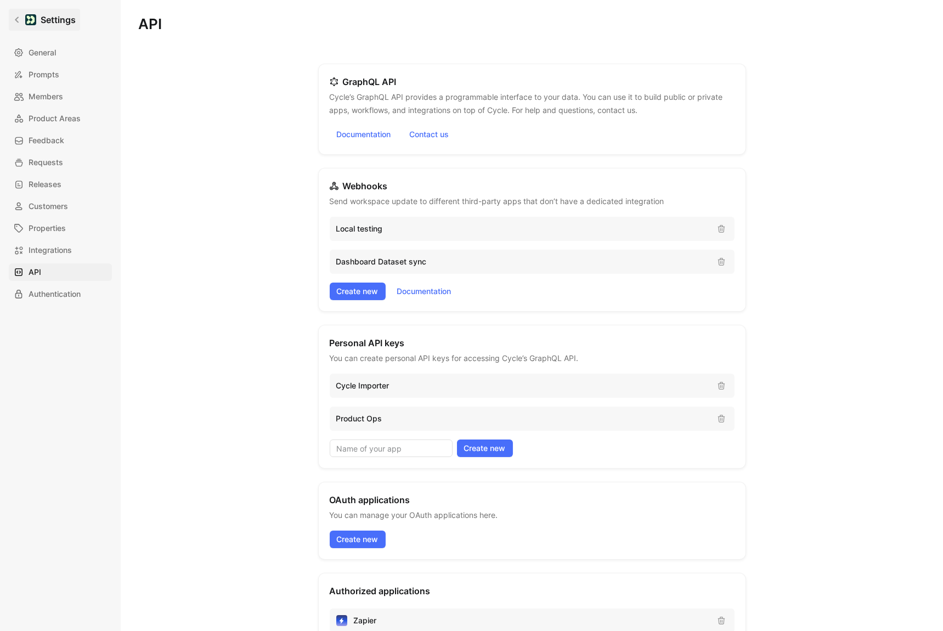
click at [17, 23] on icon at bounding box center [17, 20] width 8 height 8
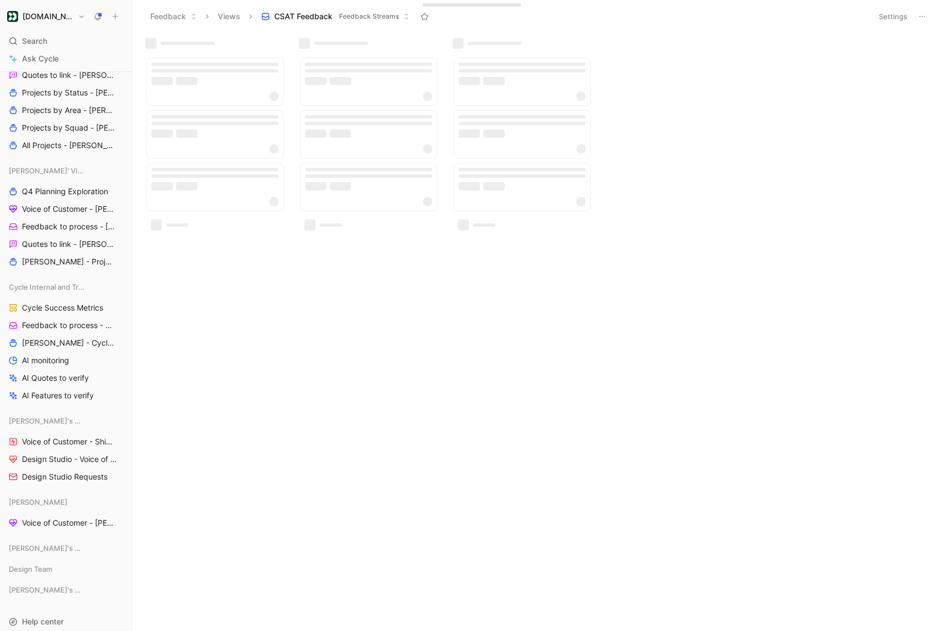
scroll to position [862, 0]
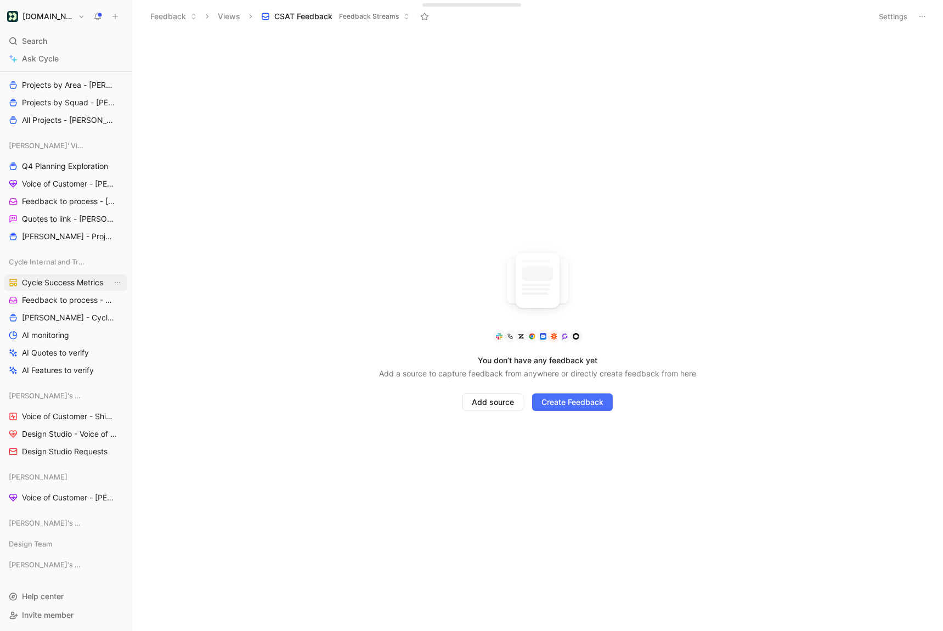
click at [71, 286] on span "Cycle Success Metrics" at bounding box center [62, 282] width 81 height 11
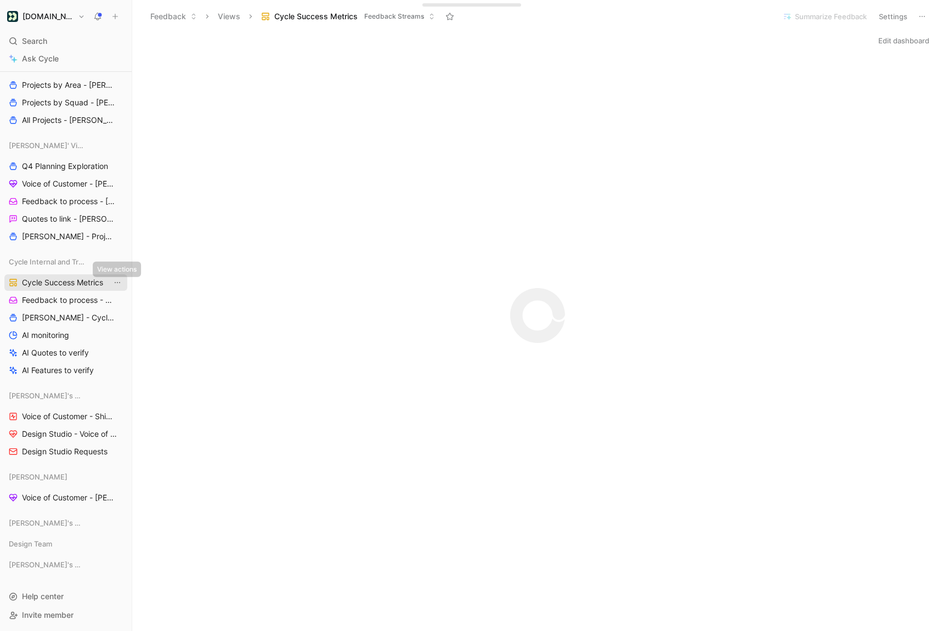
click at [119, 282] on icon "View actions" at bounding box center [117, 282] width 9 height 9
click at [115, 300] on span "Duplicate" at bounding box center [100, 301] width 34 height 9
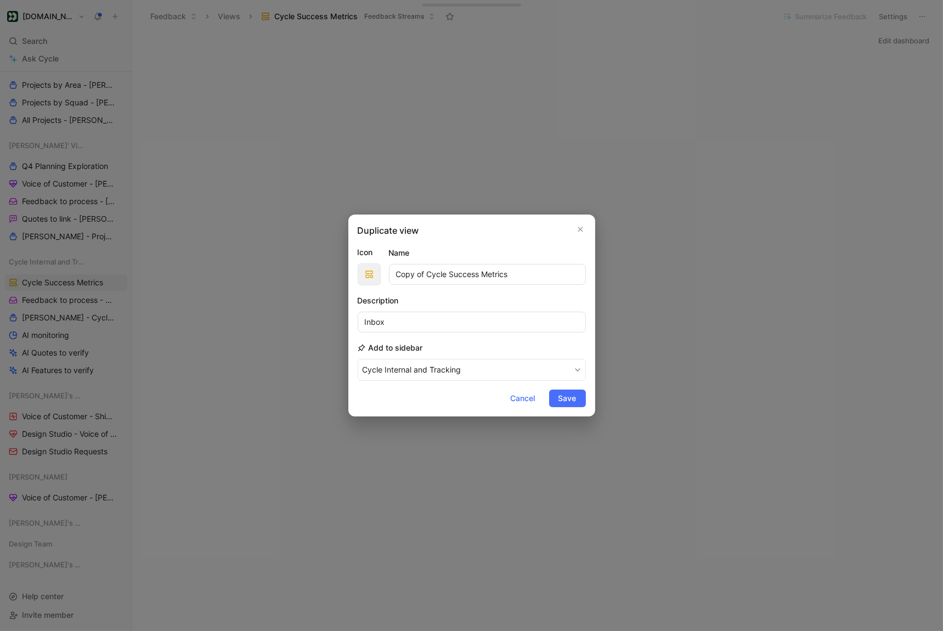
drag, startPoint x: 426, startPoint y: 272, endPoint x: 365, endPoint y: 272, distance: 61.5
click at [365, 272] on div "Icon Name Copy of Cycle Success Metrics" at bounding box center [472, 266] width 228 height 40
drag, startPoint x: 419, startPoint y: 275, endPoint x: 533, endPoint y: 275, distance: 114.1
click at [533, 275] on input "Cycle Success Metrics" at bounding box center [487, 274] width 197 height 21
type input "Cycle Feedback Monitoring"
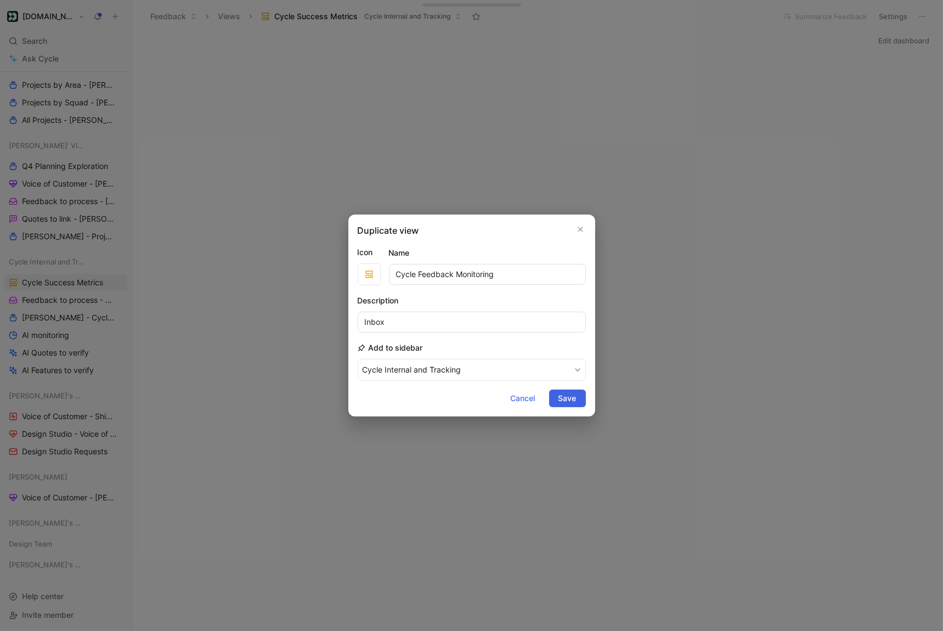
click at [570, 403] on span "Save" at bounding box center [568, 398] width 18 height 13
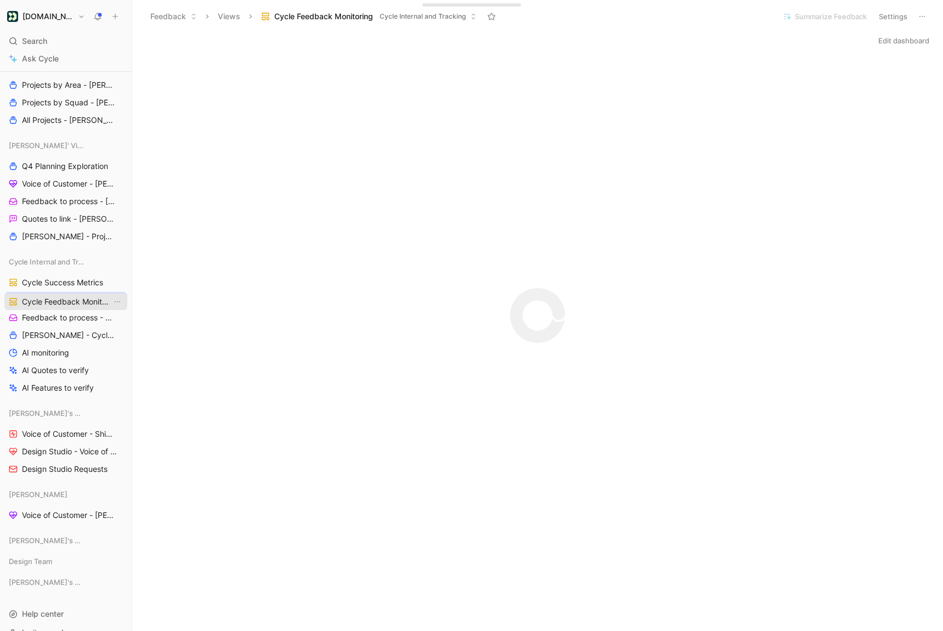
drag, startPoint x: 47, startPoint y: 285, endPoint x: 47, endPoint y: 306, distance: 20.8
click at [80, 298] on span "Cycle Feedback Monitoring" at bounding box center [67, 300] width 90 height 11
click at [92, 280] on span "Cycle Success Metrics" at bounding box center [62, 282] width 81 height 11
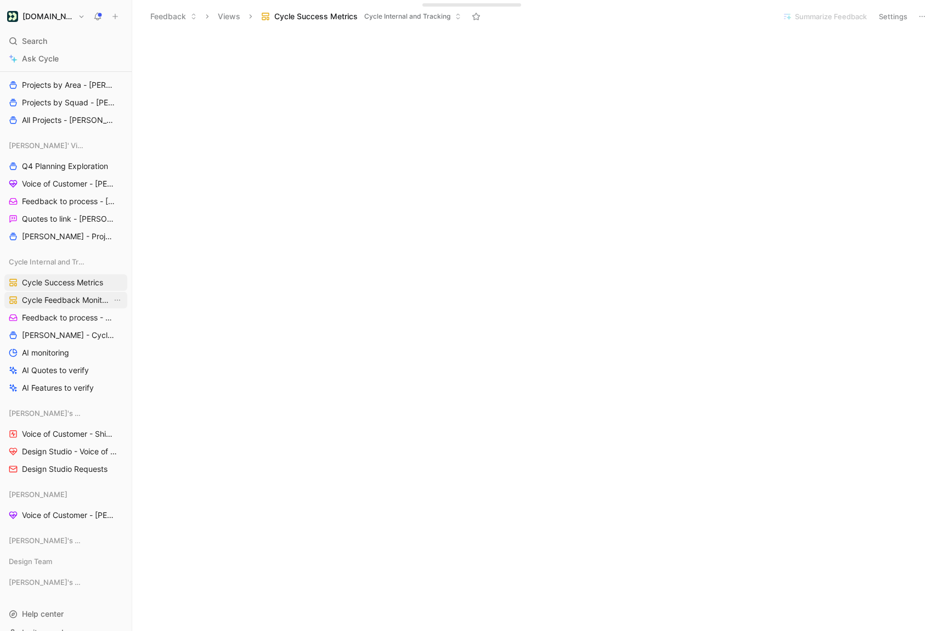
click at [58, 302] on span "Cycle Feedback Monitoring" at bounding box center [67, 300] width 90 height 11
click at [898, 40] on button "Edit dashboard" at bounding box center [903, 40] width 61 height 15
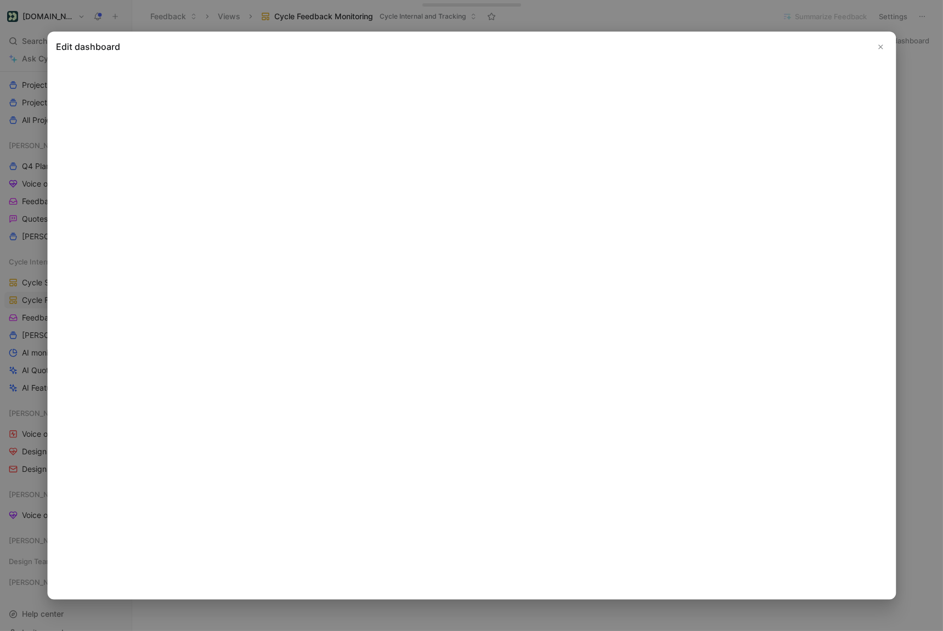
click at [880, 47] on use "Close" at bounding box center [881, 47] width 4 height 4
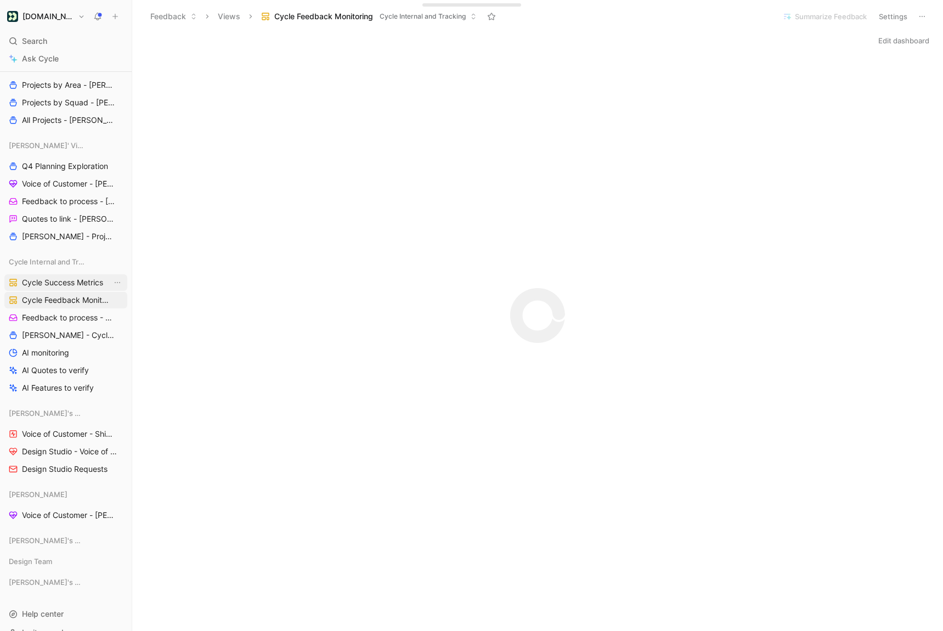
click at [74, 282] on span "Cycle Success Metrics" at bounding box center [62, 282] width 81 height 11
click at [77, 297] on span "Cycle Feedback Monitoring" at bounding box center [67, 300] width 90 height 11
click at [902, 44] on button "Edit dashboard" at bounding box center [903, 40] width 61 height 15
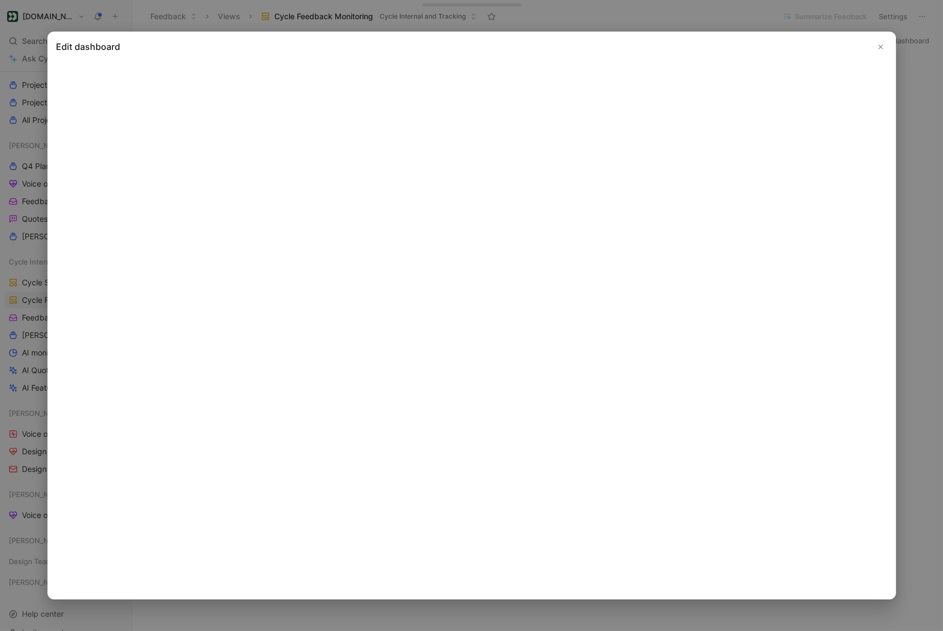
click at [877, 51] on button "Close" at bounding box center [880, 47] width 13 height 13
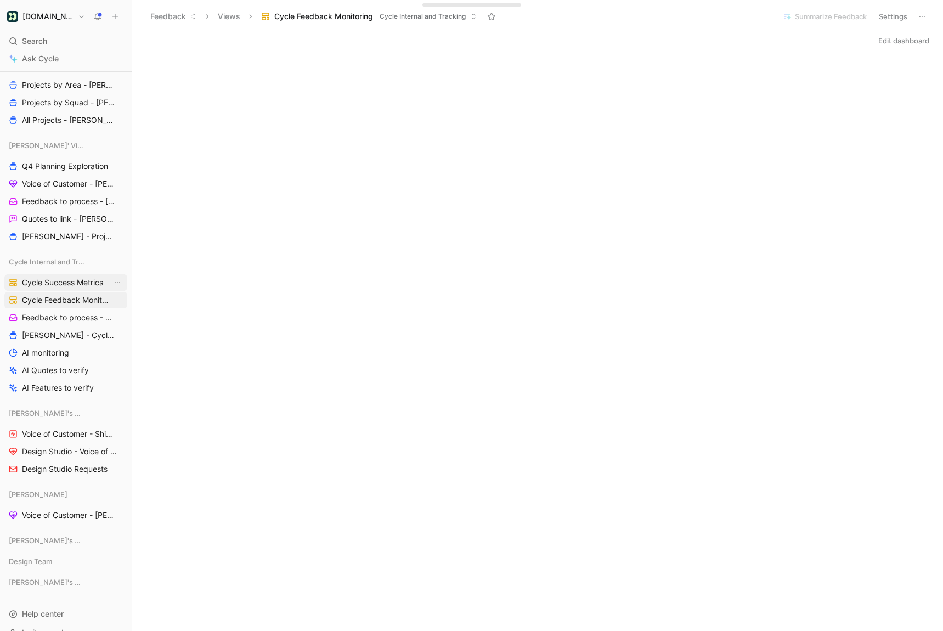
click at [58, 289] on link "Cycle Success Metrics" at bounding box center [65, 282] width 123 height 16
click at [75, 298] on span "Cycle Feedback Monitoring" at bounding box center [67, 300] width 90 height 11
click at [907, 35] on button "Edit dashboard" at bounding box center [903, 40] width 61 height 15
